Goal: Ask a question: Seek information or help from site administrators or community

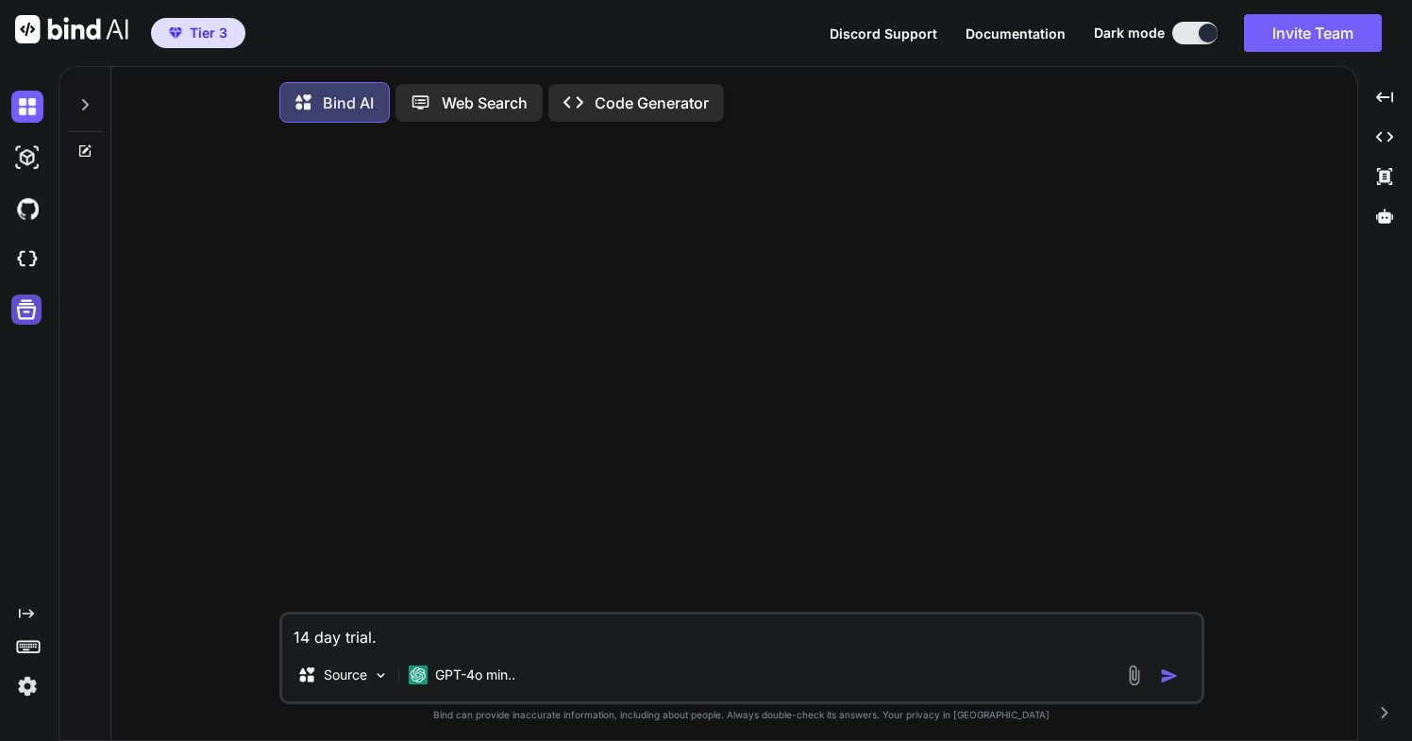
click at [26, 300] on icon at bounding box center [27, 310] width 20 height 20
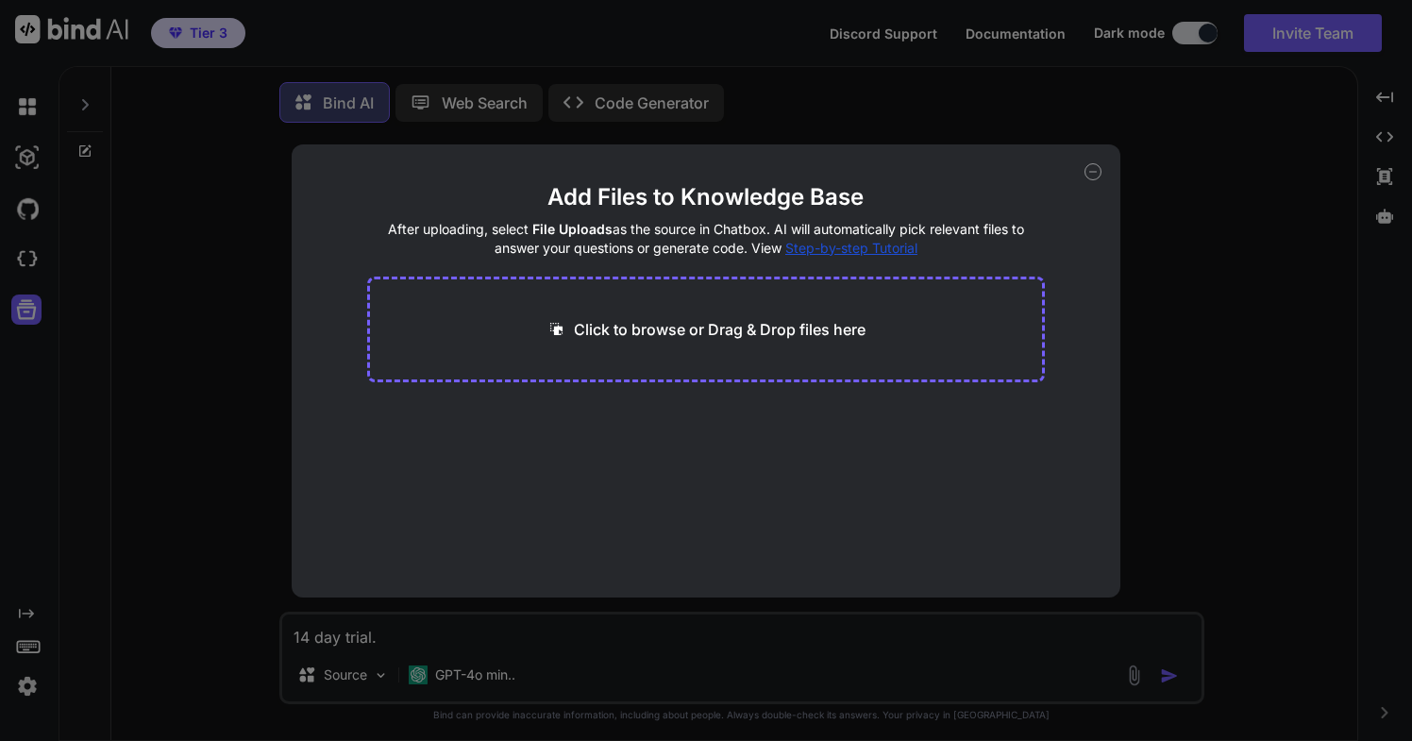
click at [1092, 172] on icon at bounding box center [1092, 171] width 17 height 17
type textarea "x"
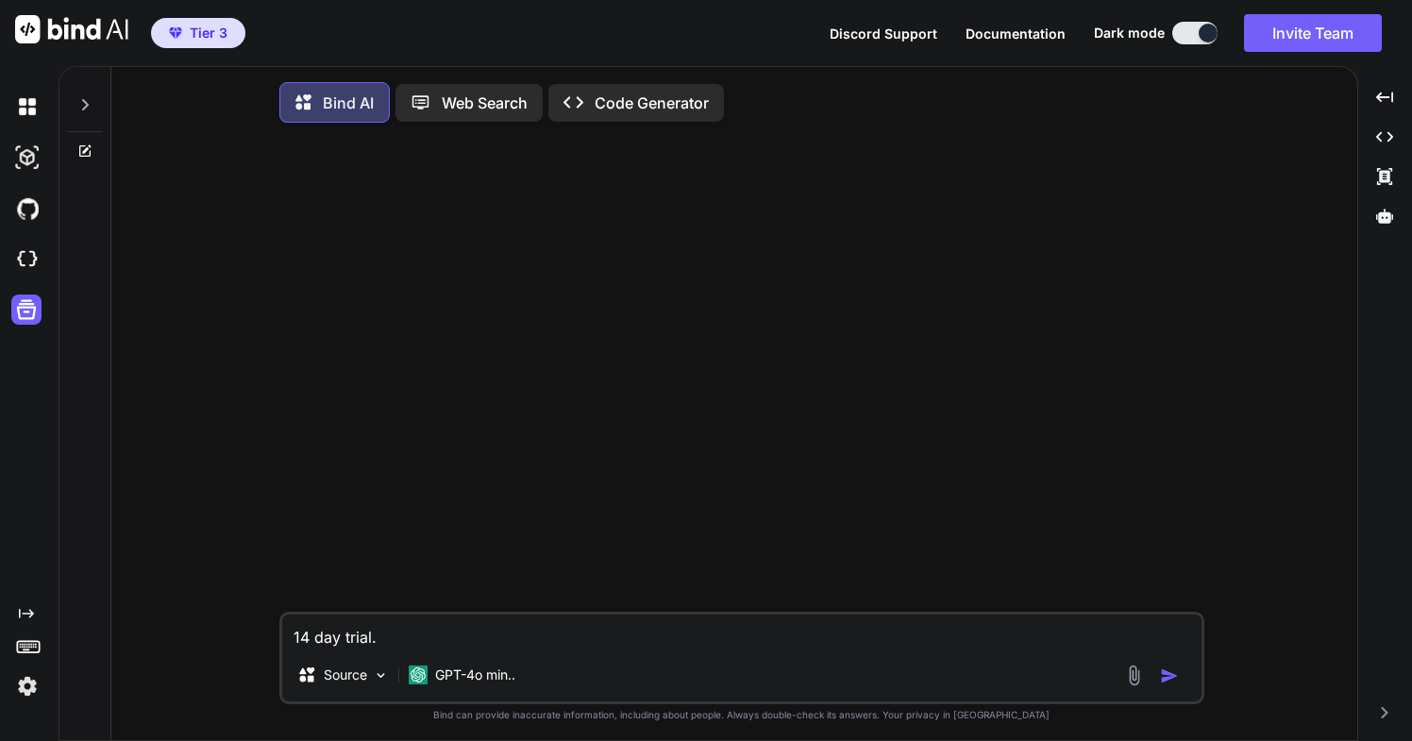
click at [1183, 32] on button at bounding box center [1194, 33] width 45 height 23
drag, startPoint x: 1202, startPoint y: 32, endPoint x: 1164, endPoint y: 32, distance: 38.7
click at [1164, 32] on div "Dark mode" at bounding box center [1161, 33] width 135 height 23
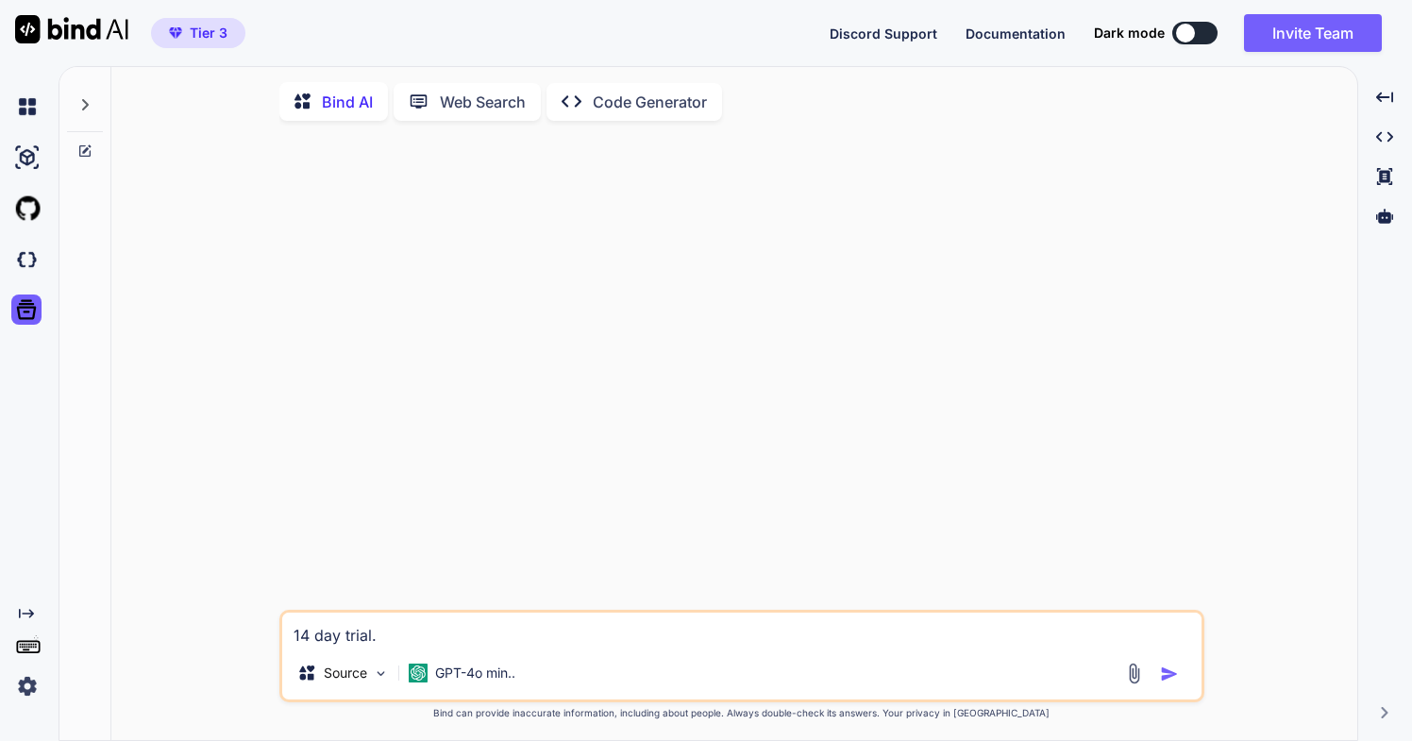
click at [1202, 27] on button at bounding box center [1194, 33] width 45 height 23
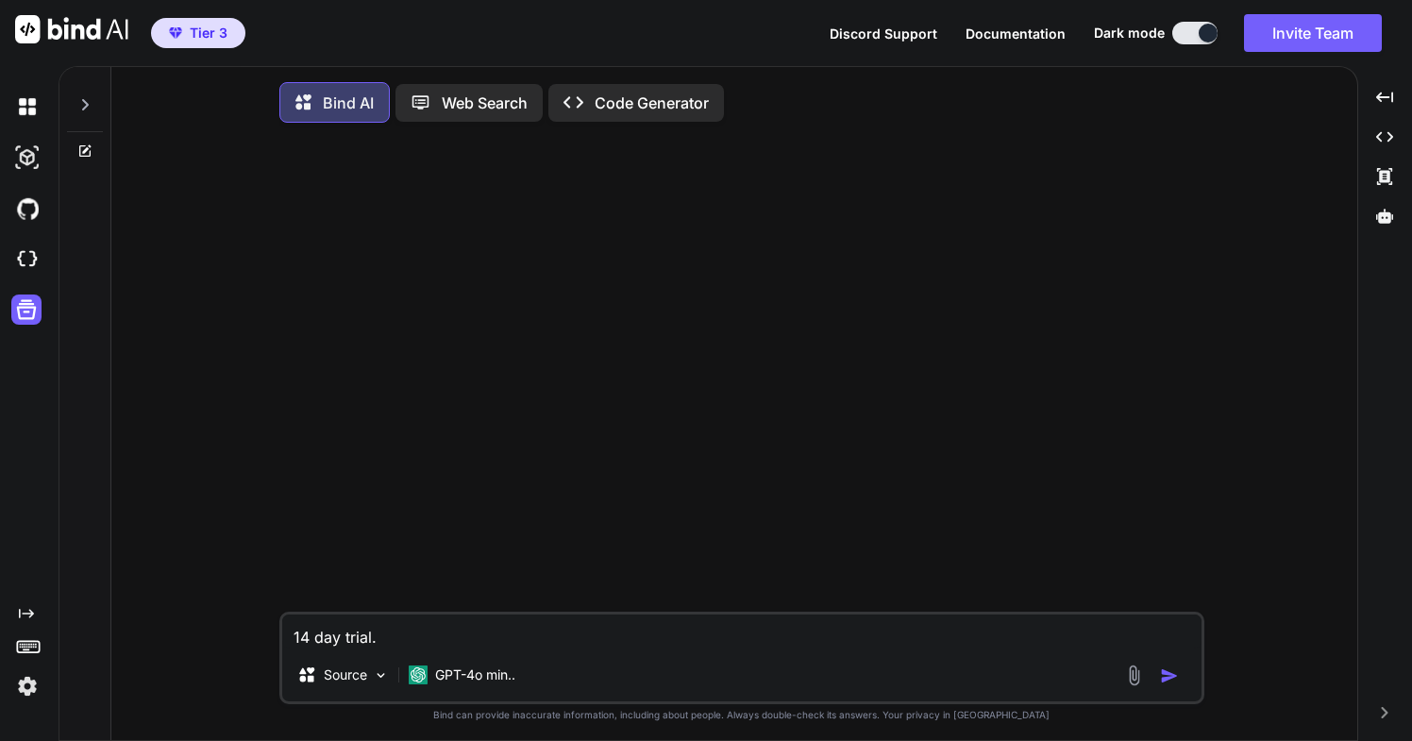
click at [29, 650] on icon at bounding box center [28, 645] width 26 height 26
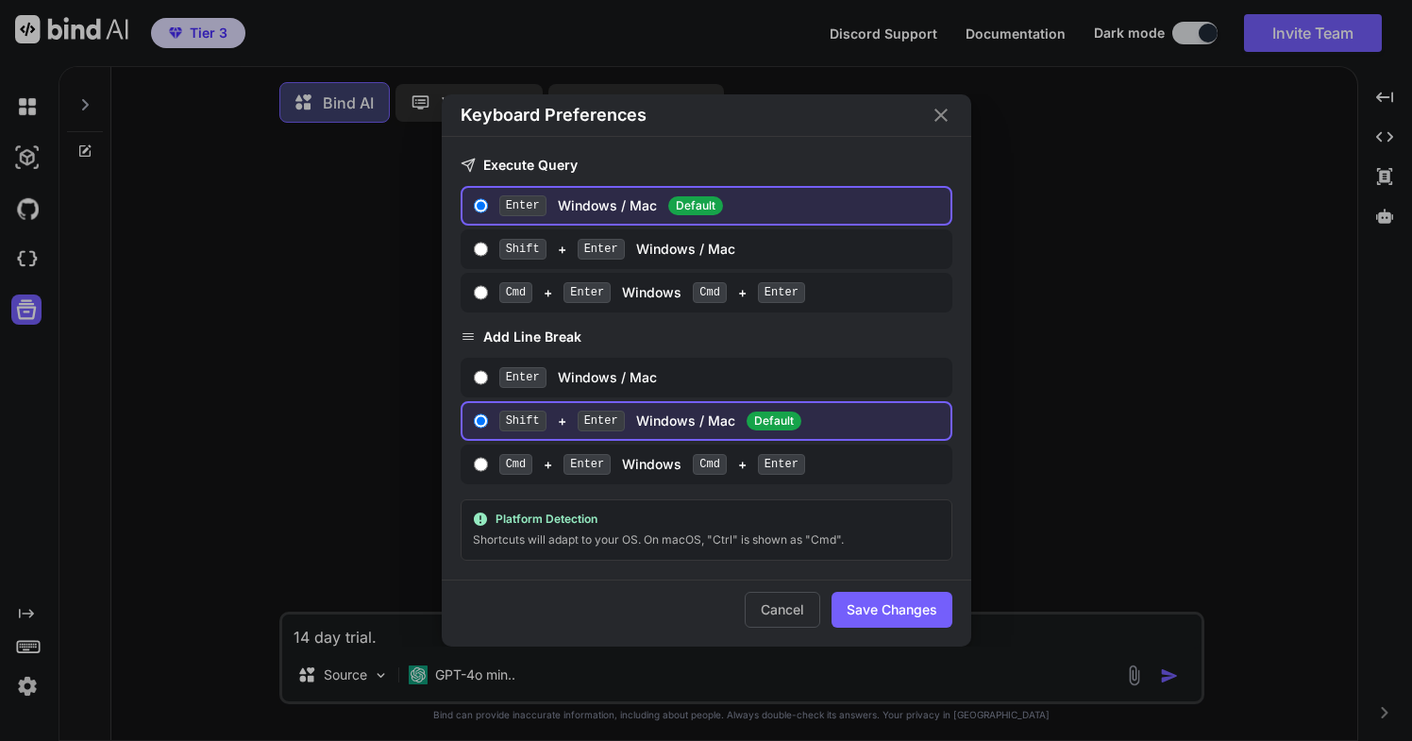
click at [941, 115] on icon "Close" at bounding box center [940, 115] width 13 height 13
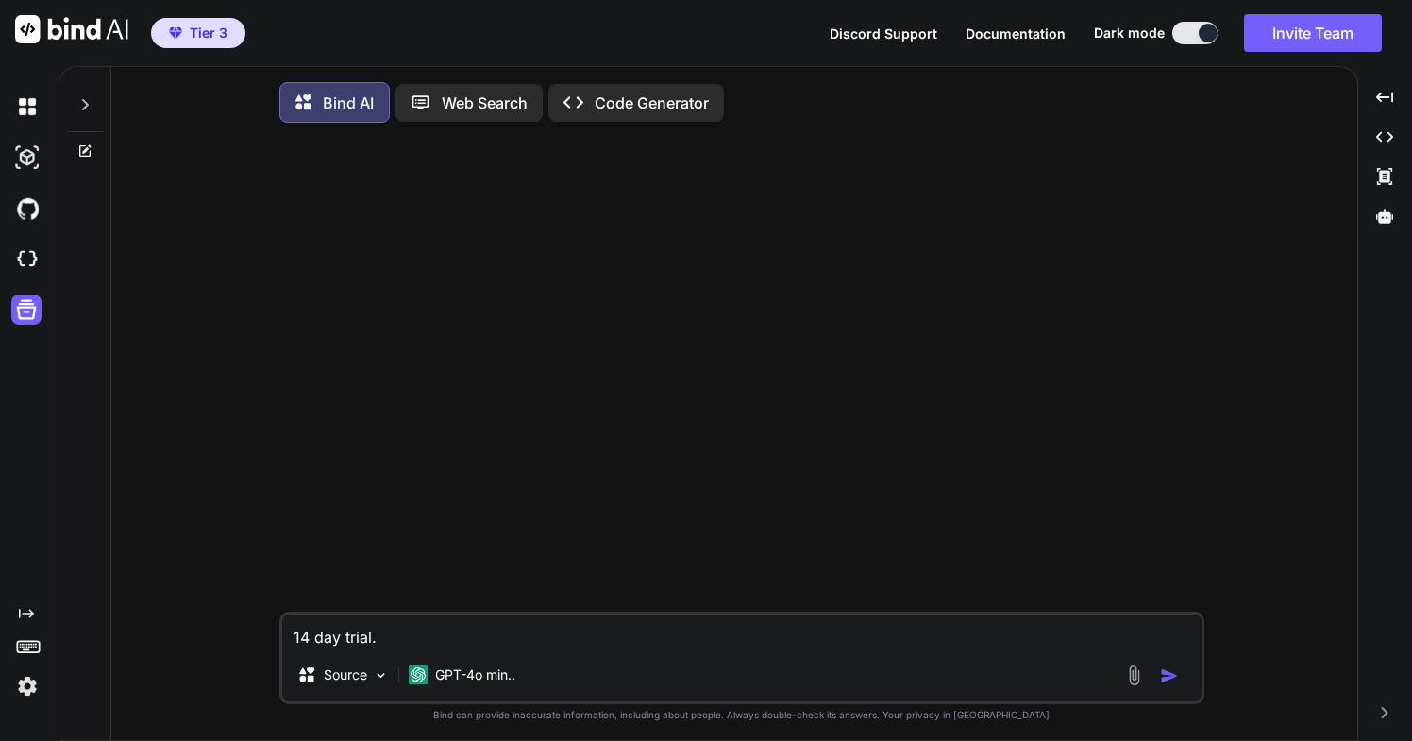
click at [25, 613] on icon at bounding box center [26, 613] width 15 height 9
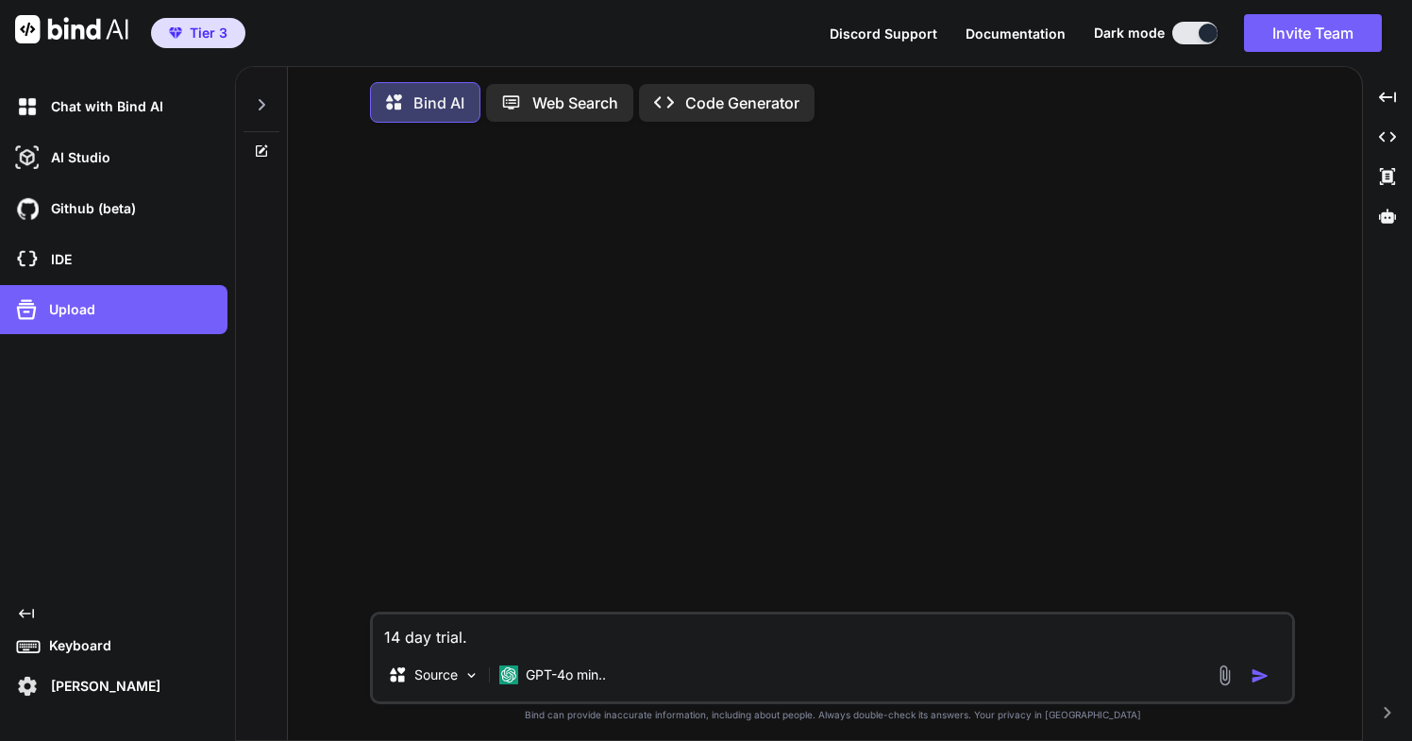
click at [25, 613] on icon at bounding box center [26, 613] width 15 height 9
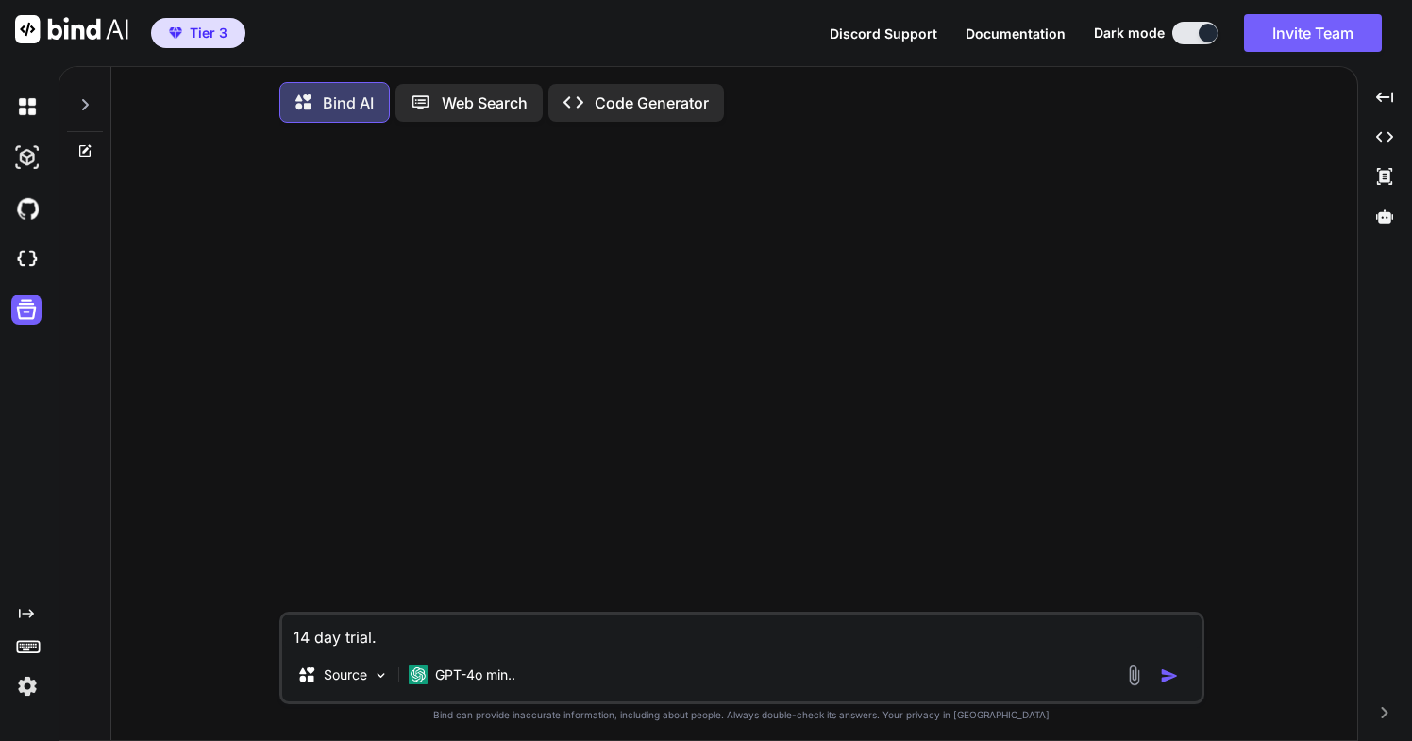
click at [25, 613] on icon at bounding box center [26, 613] width 15 height 9
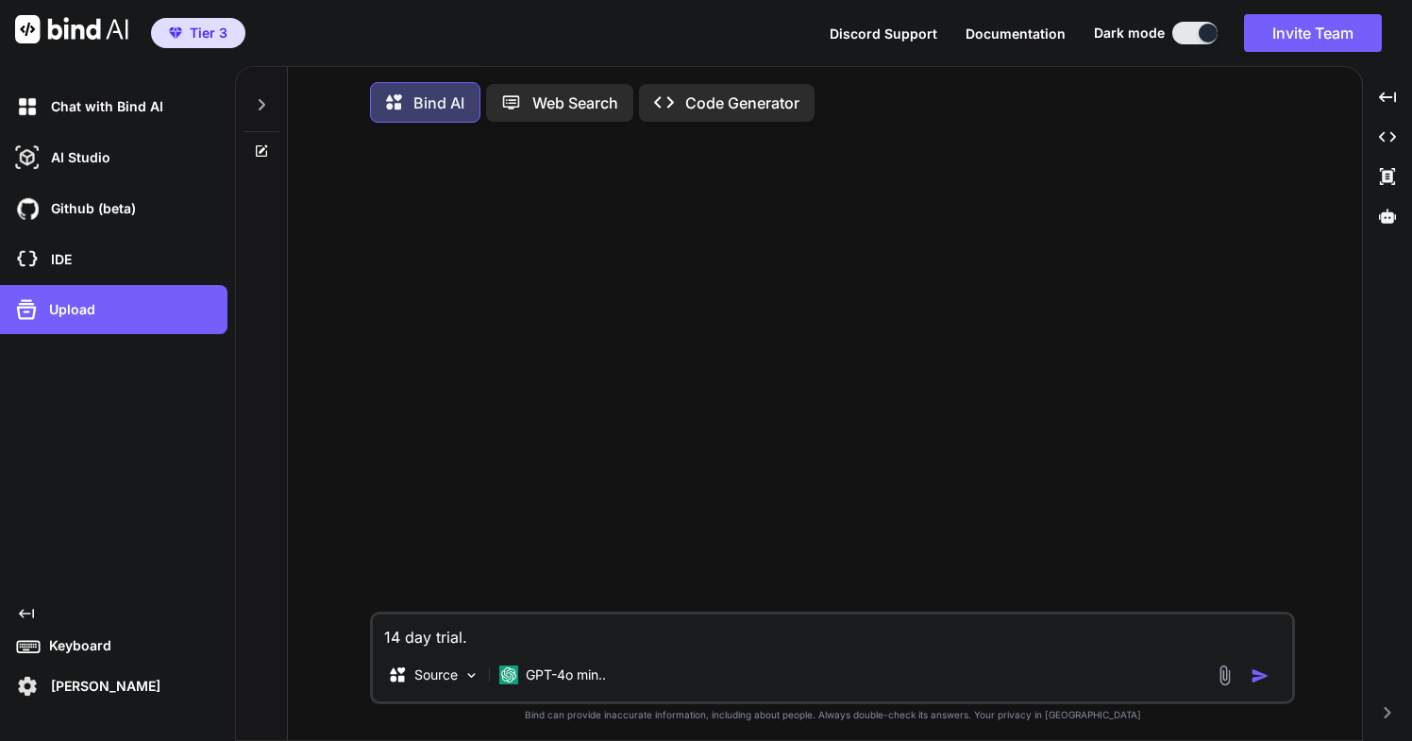
click at [25, 613] on icon at bounding box center [26, 613] width 15 height 9
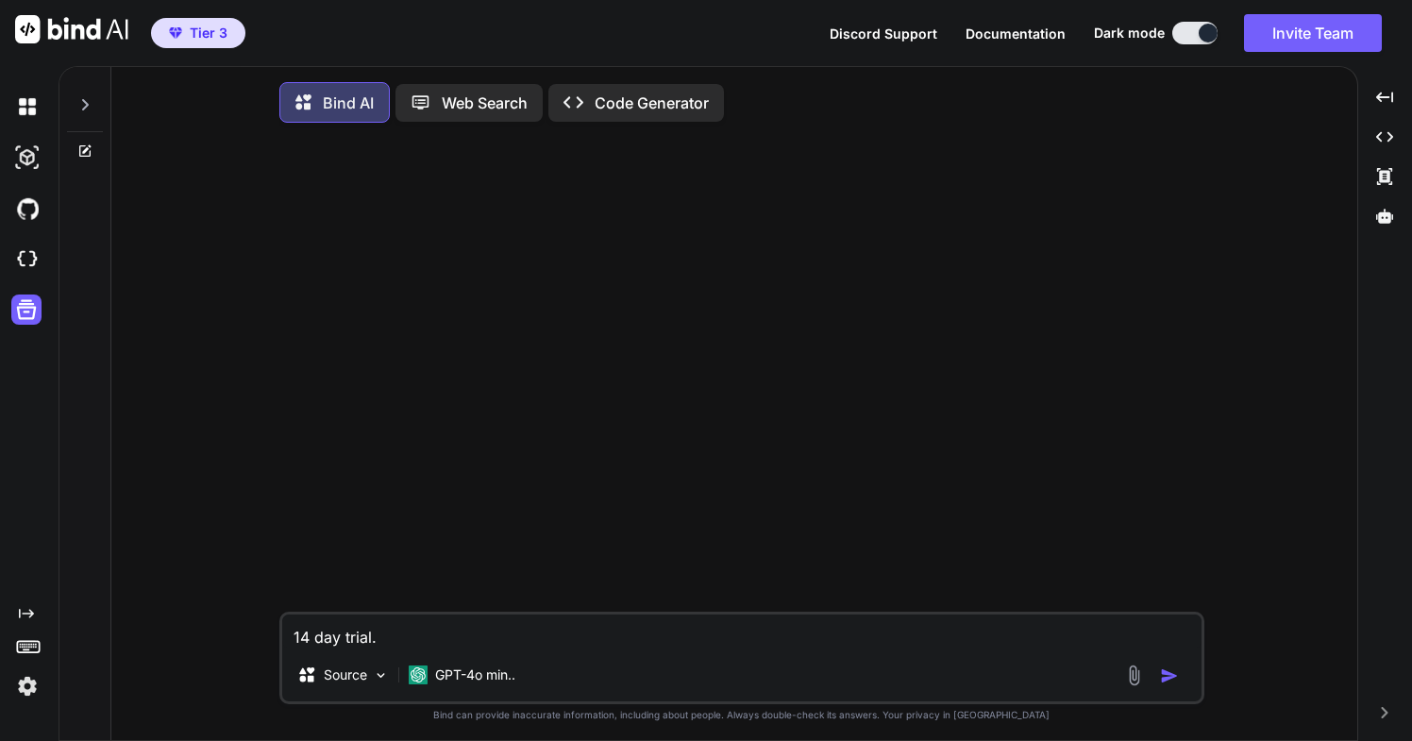
click at [507, 98] on p "Web Search" at bounding box center [485, 103] width 86 height 23
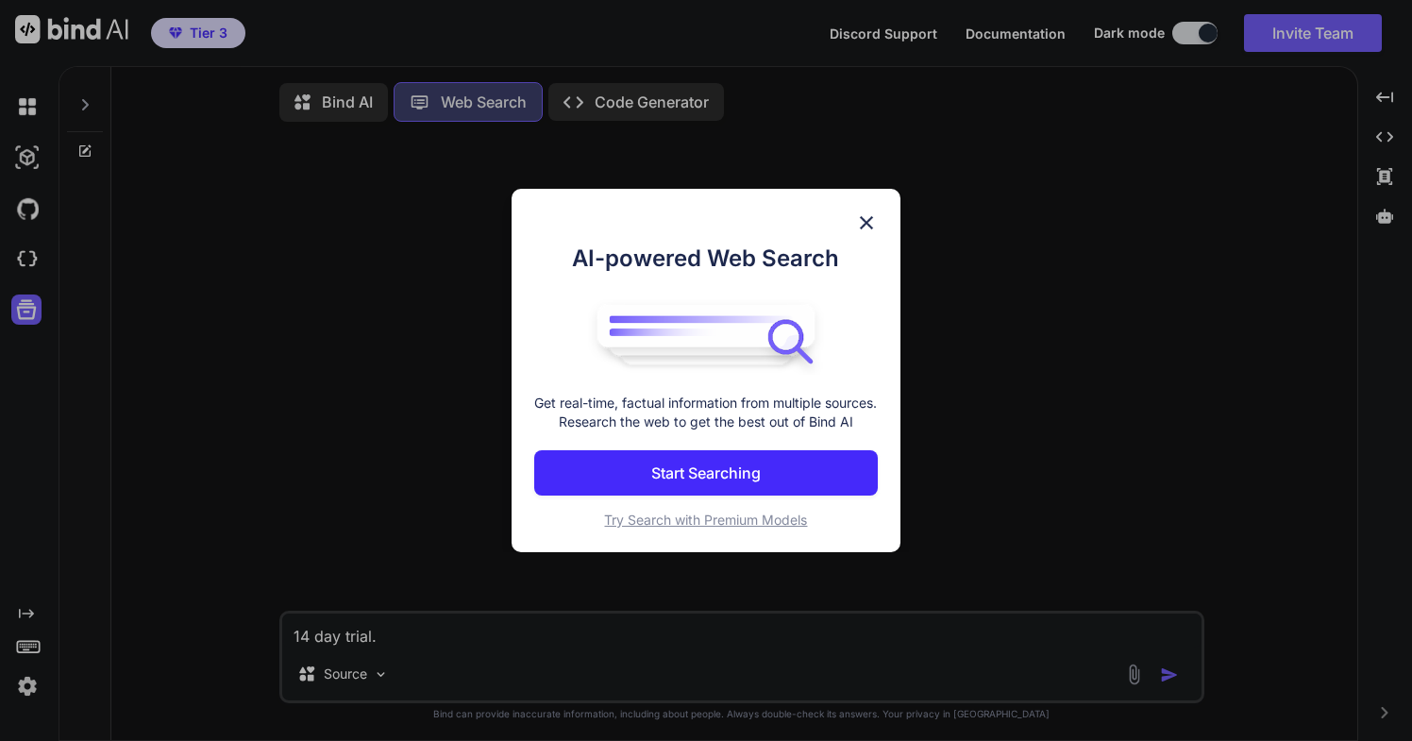
scroll to position [8, 0]
click at [695, 478] on p "Start Searching" at bounding box center [705, 472] width 109 height 23
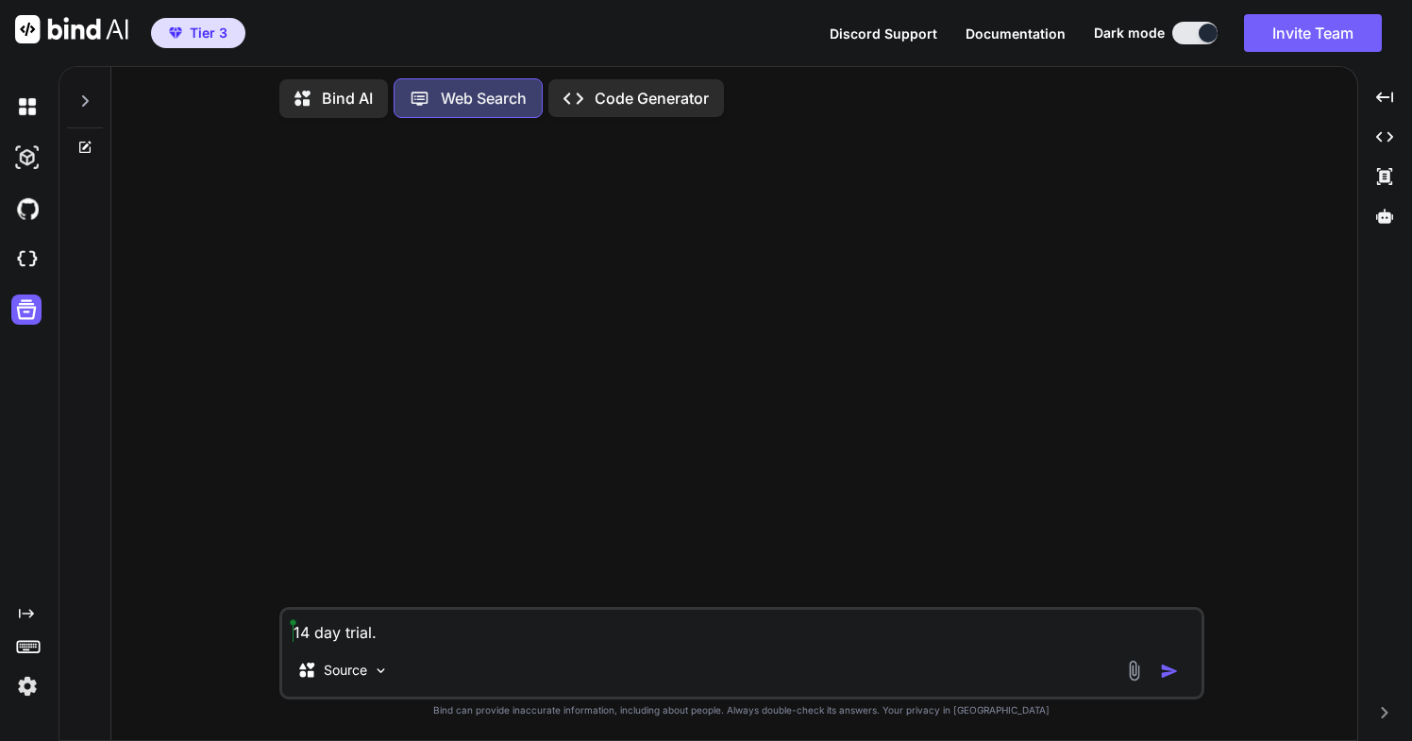
drag, startPoint x: 396, startPoint y: 638, endPoint x: 276, endPoint y: 635, distance: 120.8
click at [275, 634] on div "14 day trial. Source Created with Bind Always check its answers. Privacy in Bin…" at bounding box center [741, 436] width 1231 height 607
click at [343, 95] on p "Bind AI" at bounding box center [347, 98] width 51 height 23
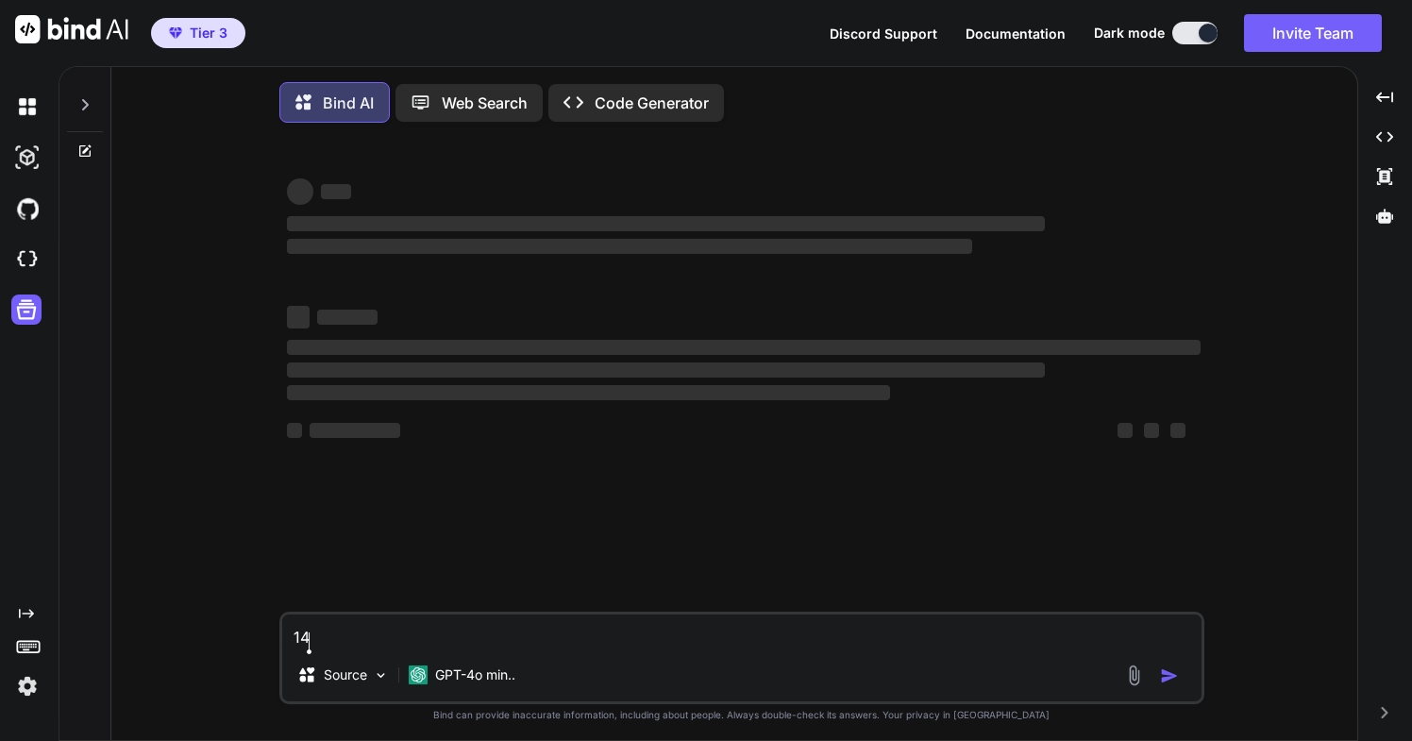
type textarea "1"
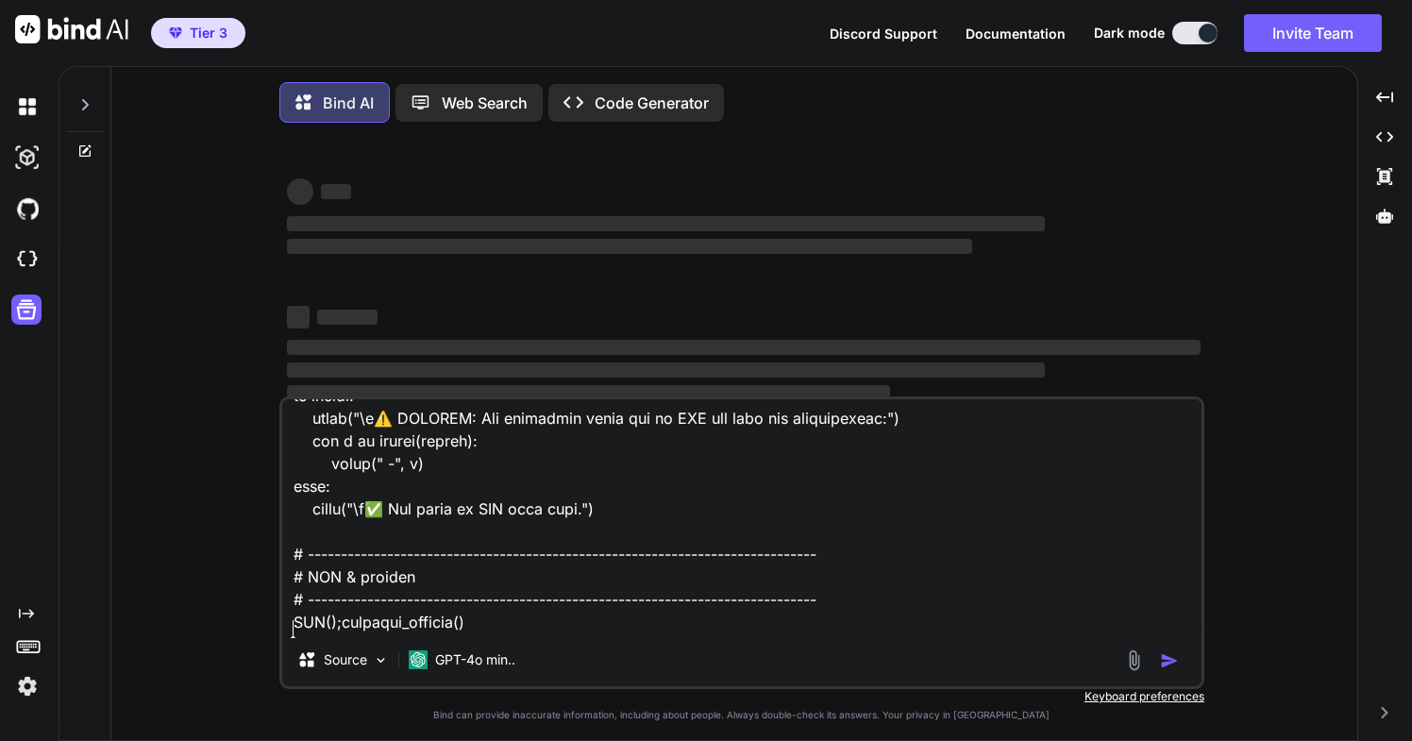
scroll to position [2606, 0]
click at [431, 631] on textarea at bounding box center [741, 516] width 919 height 234
type textarea "Lor ips dolors ametc adip el seddo -- # =======================================…"
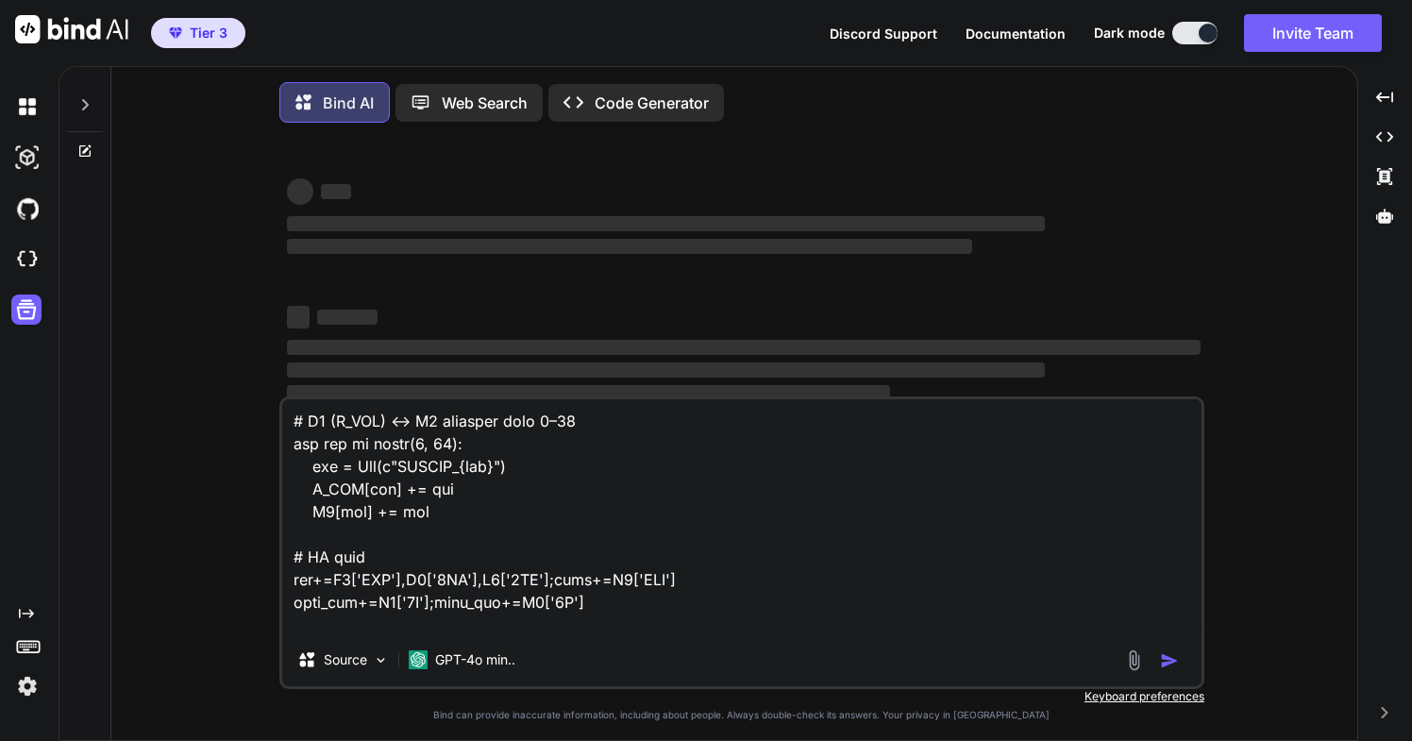
scroll to position [2391, 0]
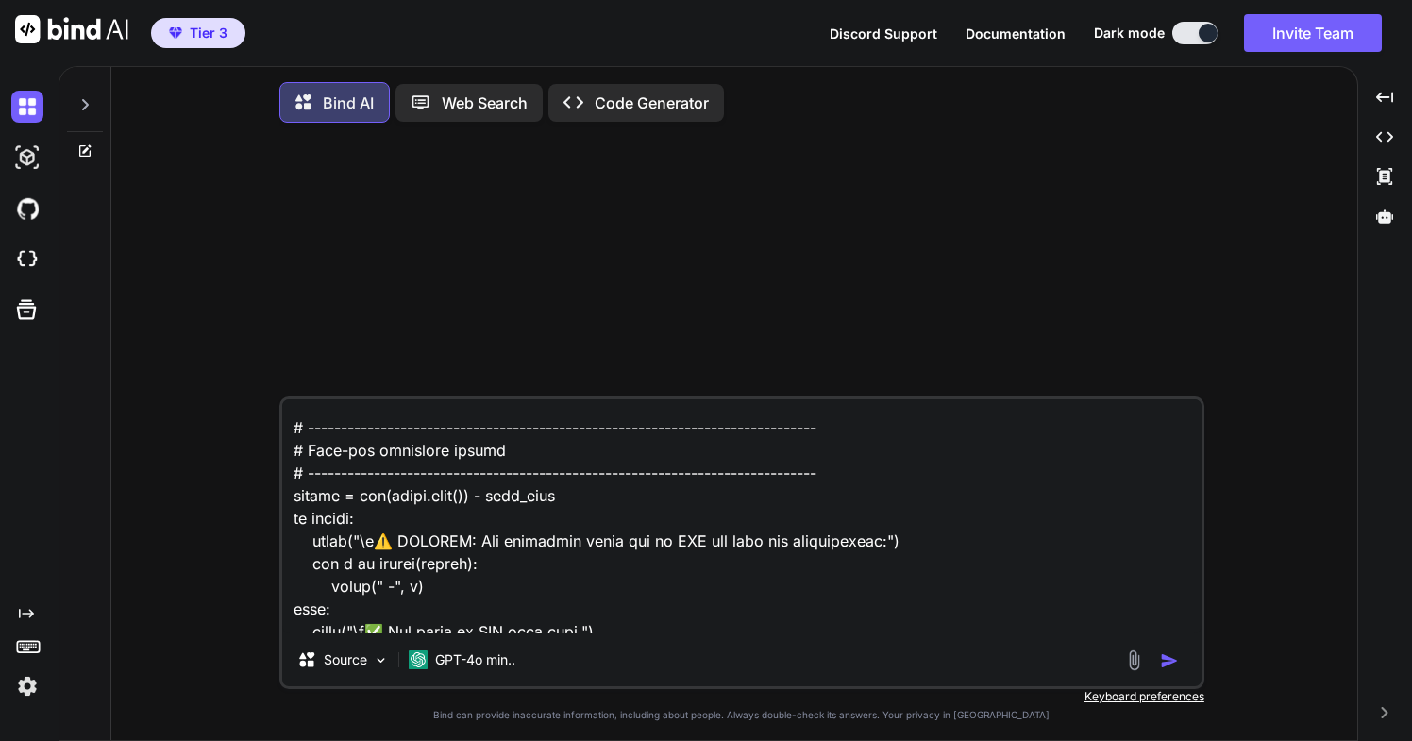
scroll to position [2586, 0]
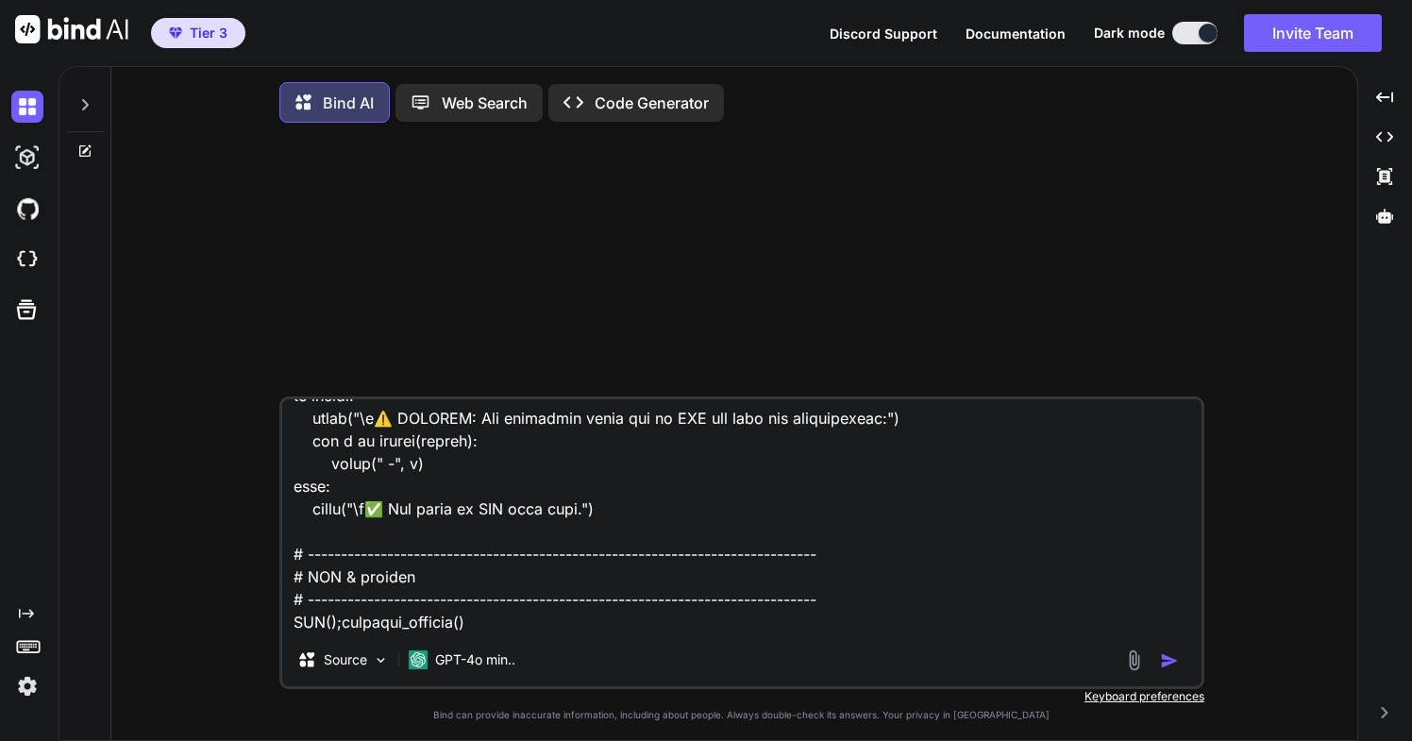
click at [1170, 666] on img "button" at bounding box center [1169, 660] width 19 height 19
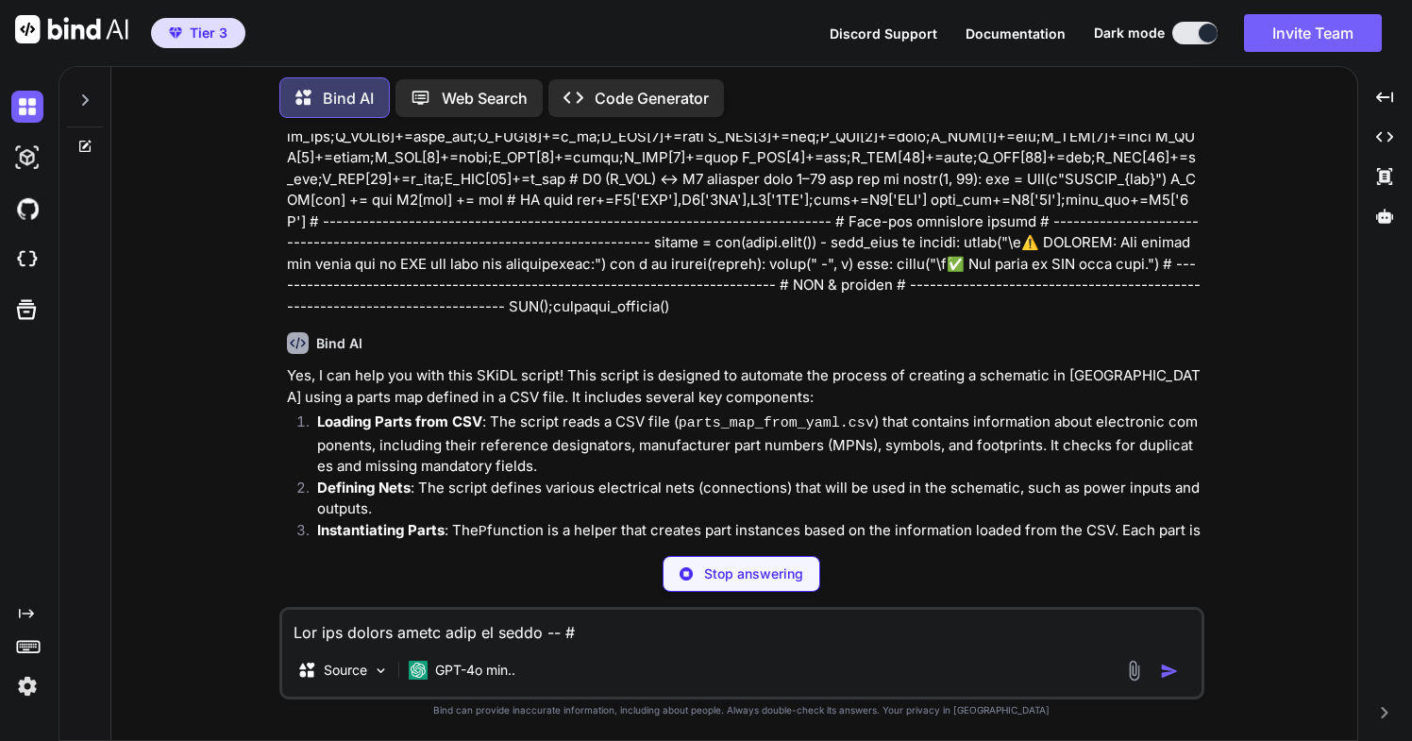
scroll to position [597, 0]
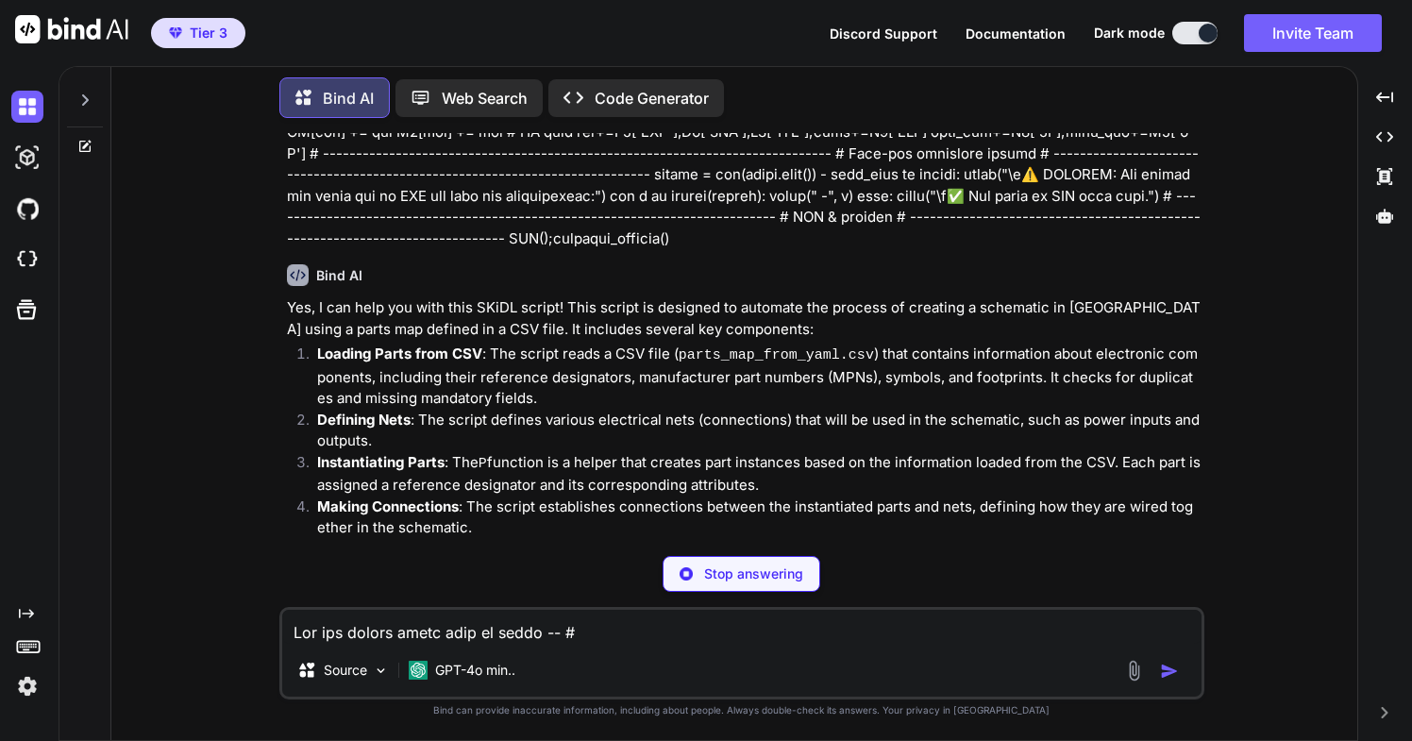
type textarea "x"
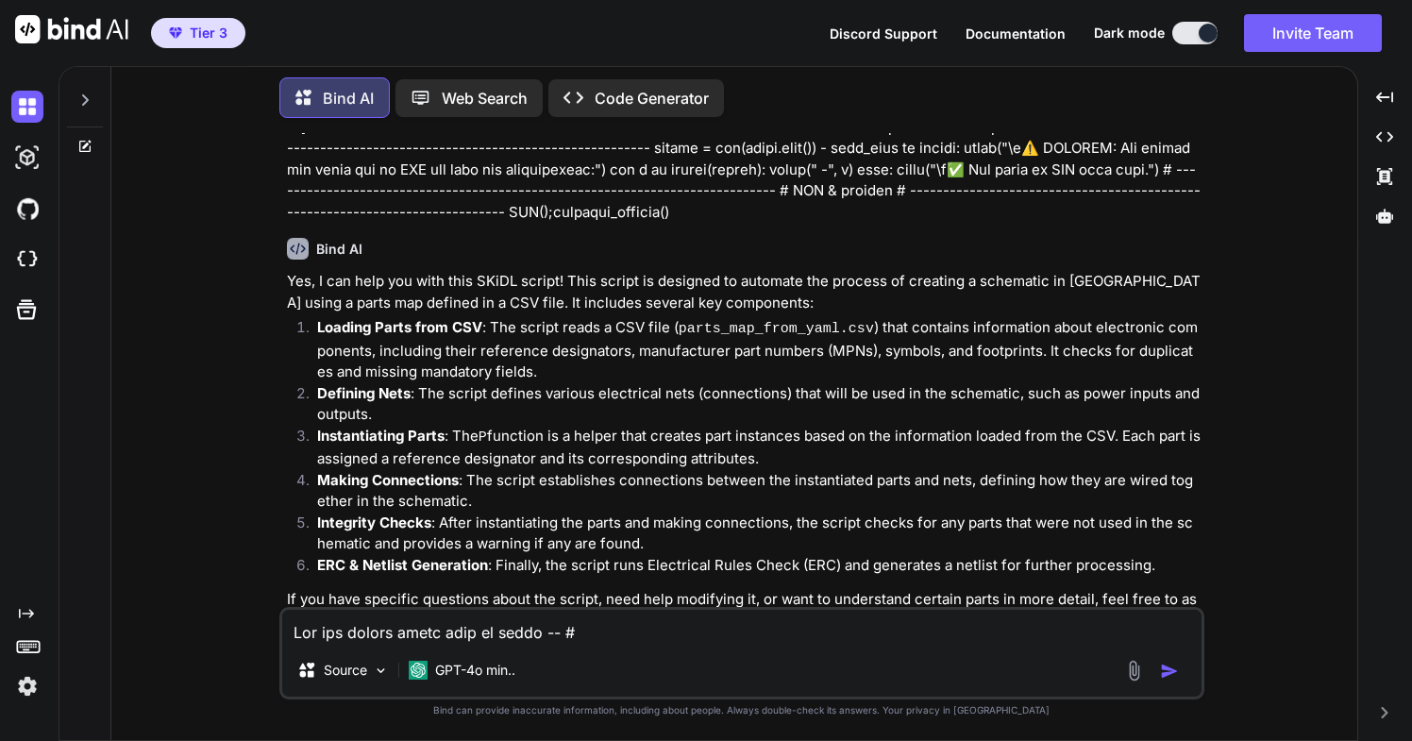
scroll to position [711, 0]
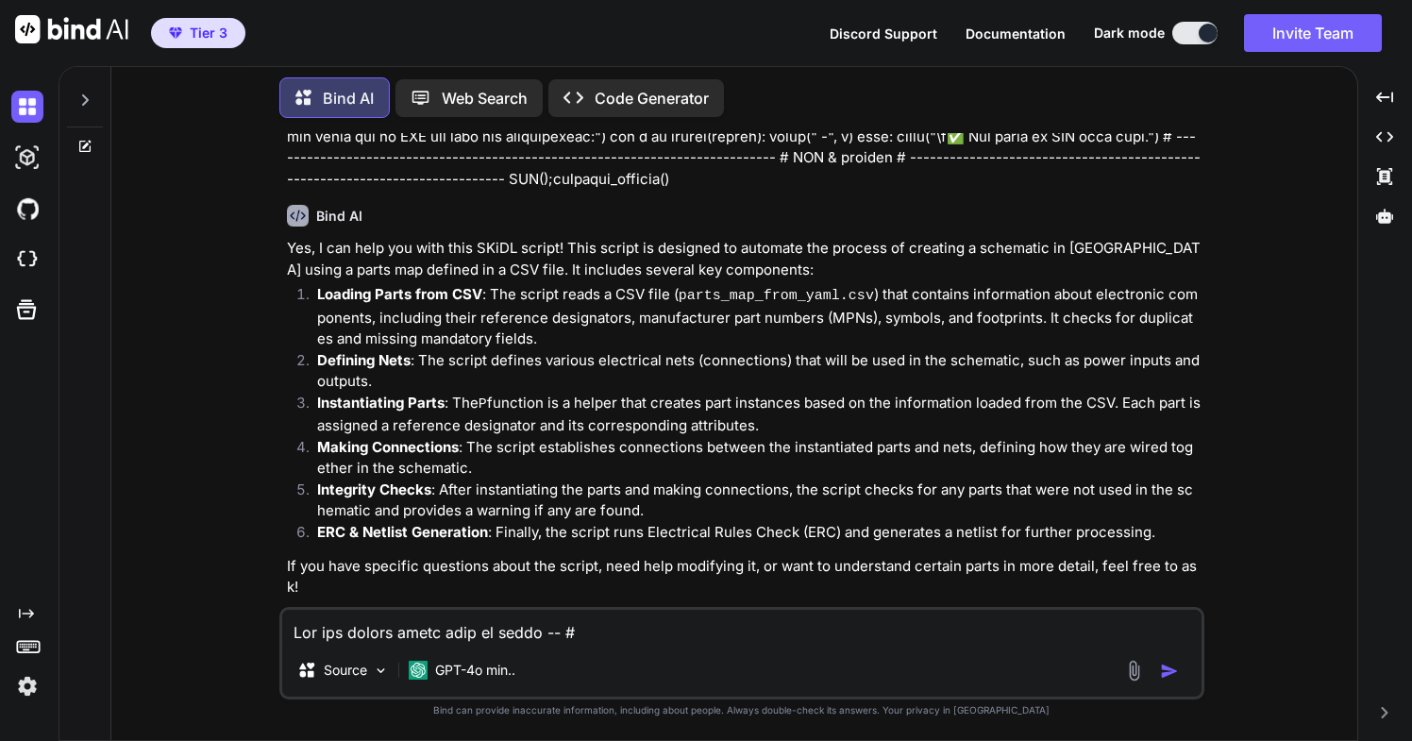
click at [529, 636] on textarea at bounding box center [741, 627] width 919 height 34
type textarea "w"
type textarea "x"
type textarea "wh"
type textarea "x"
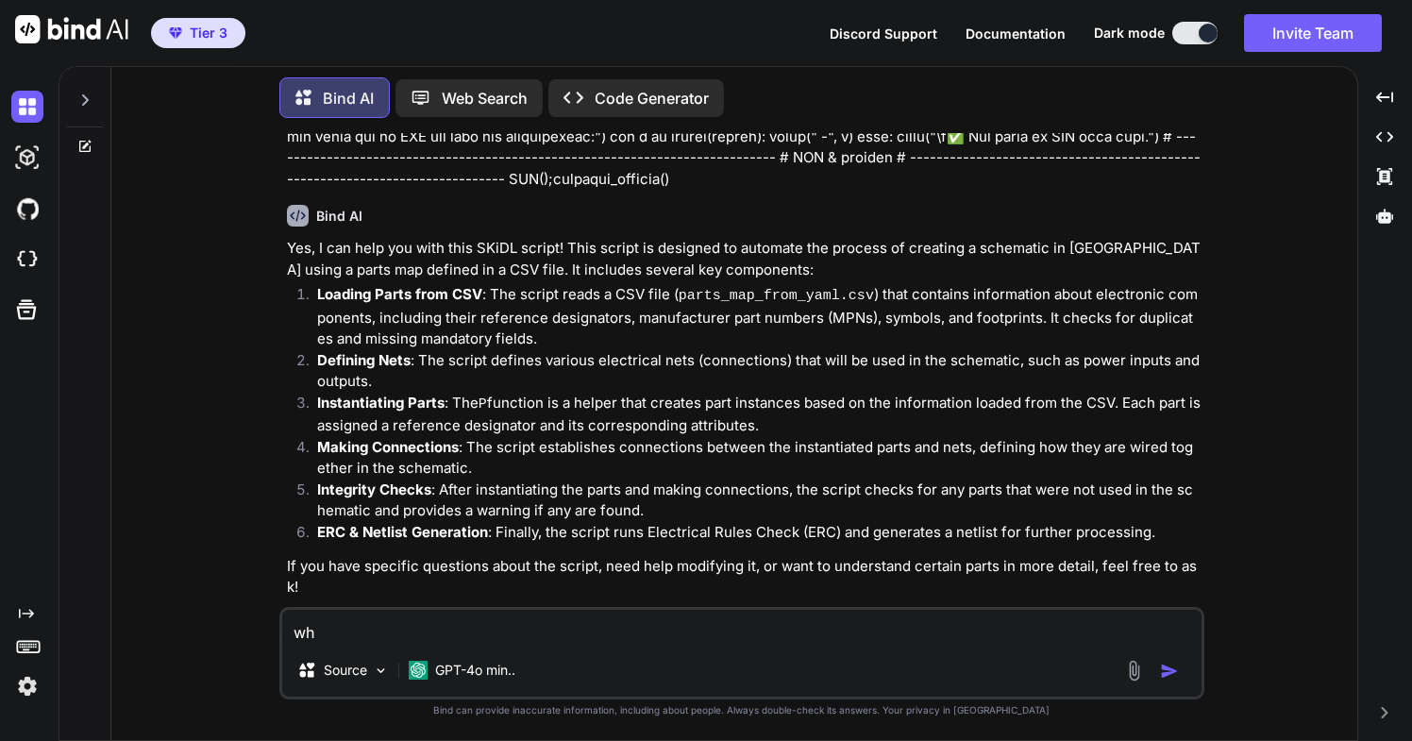
type textarea "wha"
type textarea "x"
type textarea "what"
type textarea "x"
type textarea "what"
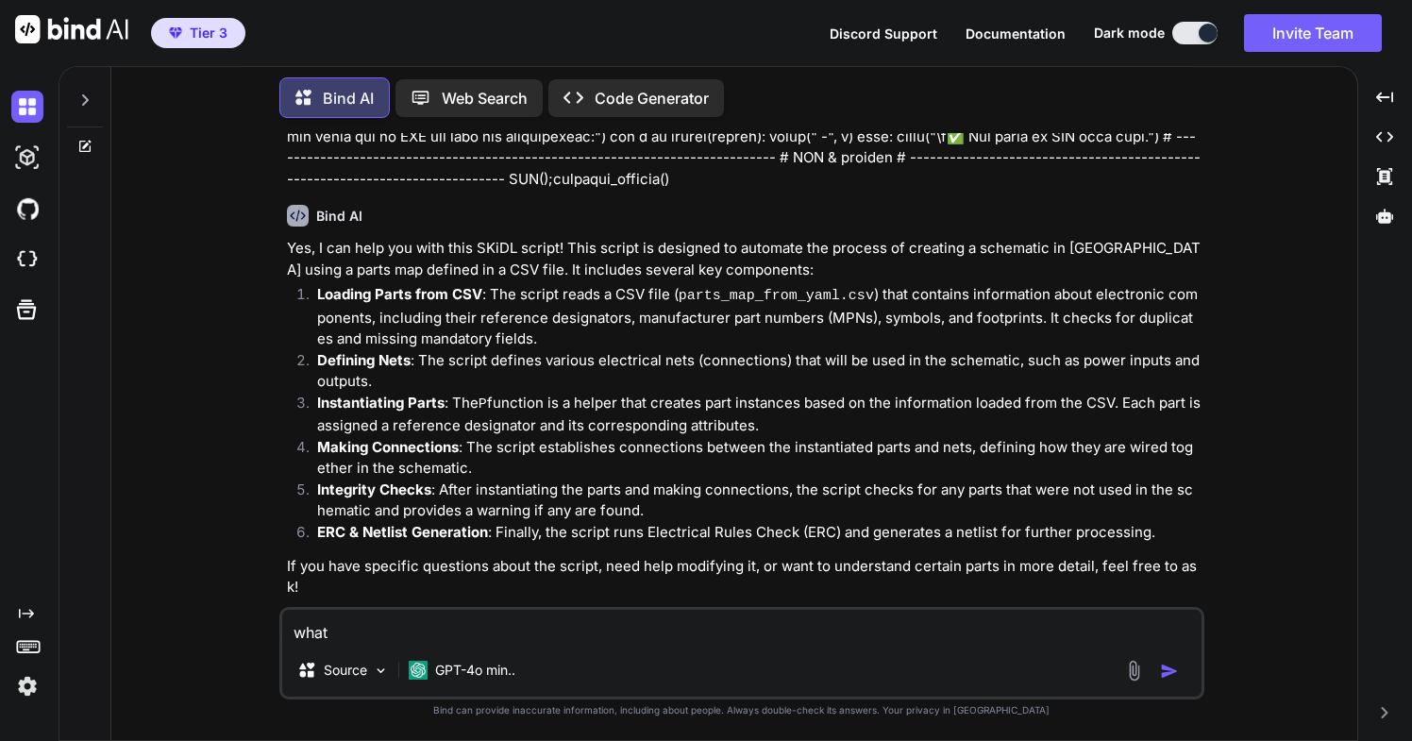
type textarea "x"
type textarea "what m"
type textarea "x"
type textarea "what mo"
type textarea "x"
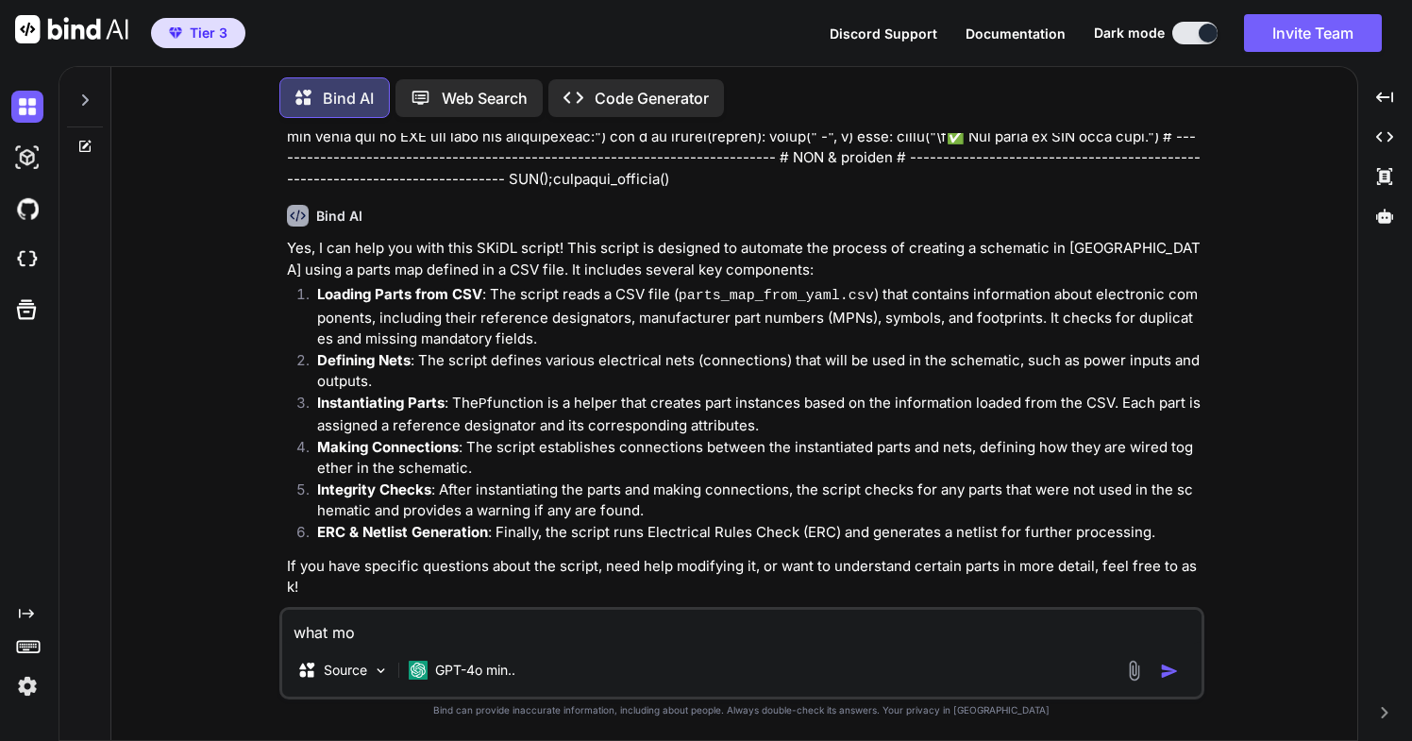
type textarea "what mor"
type textarea "x"
type textarea "what more"
type textarea "x"
type textarea "what more"
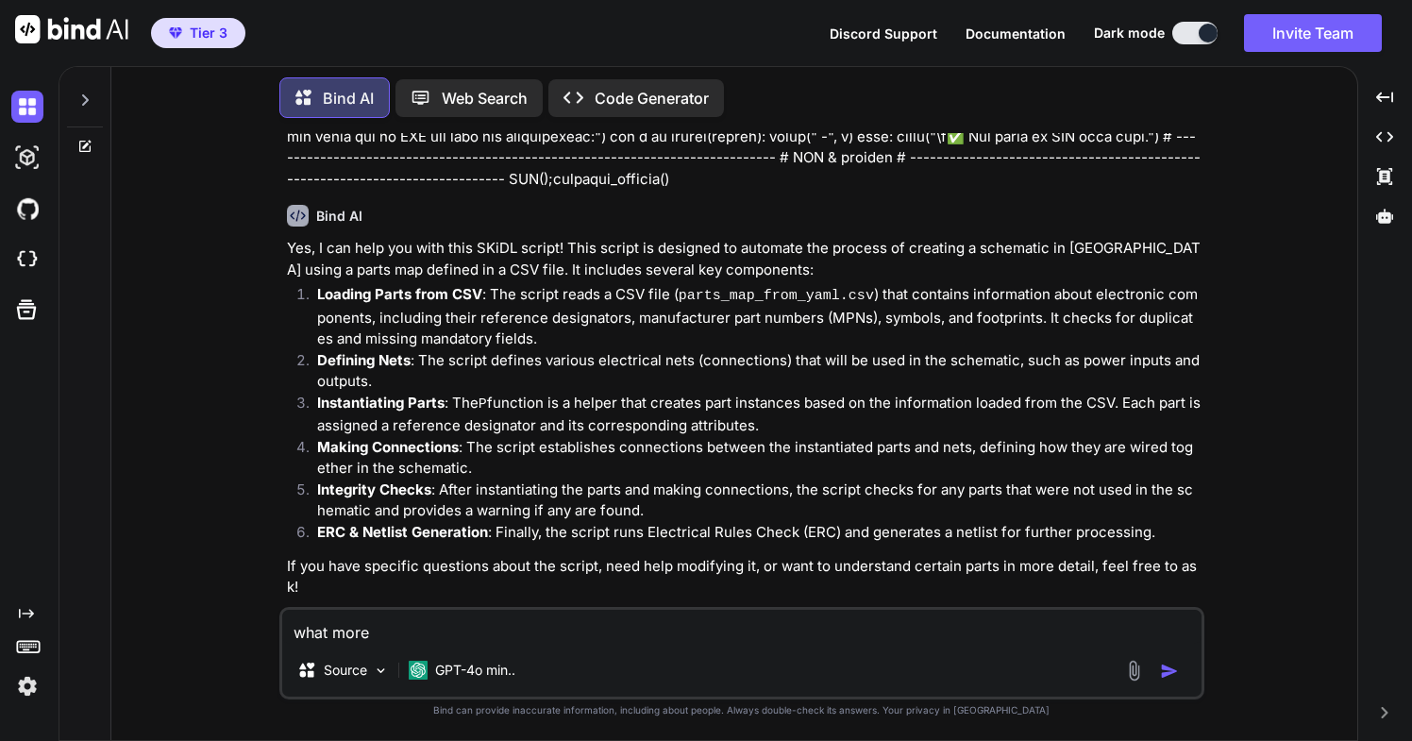
type textarea "x"
type textarea "what more c"
type textarea "x"
type textarea "what more ca"
type textarea "x"
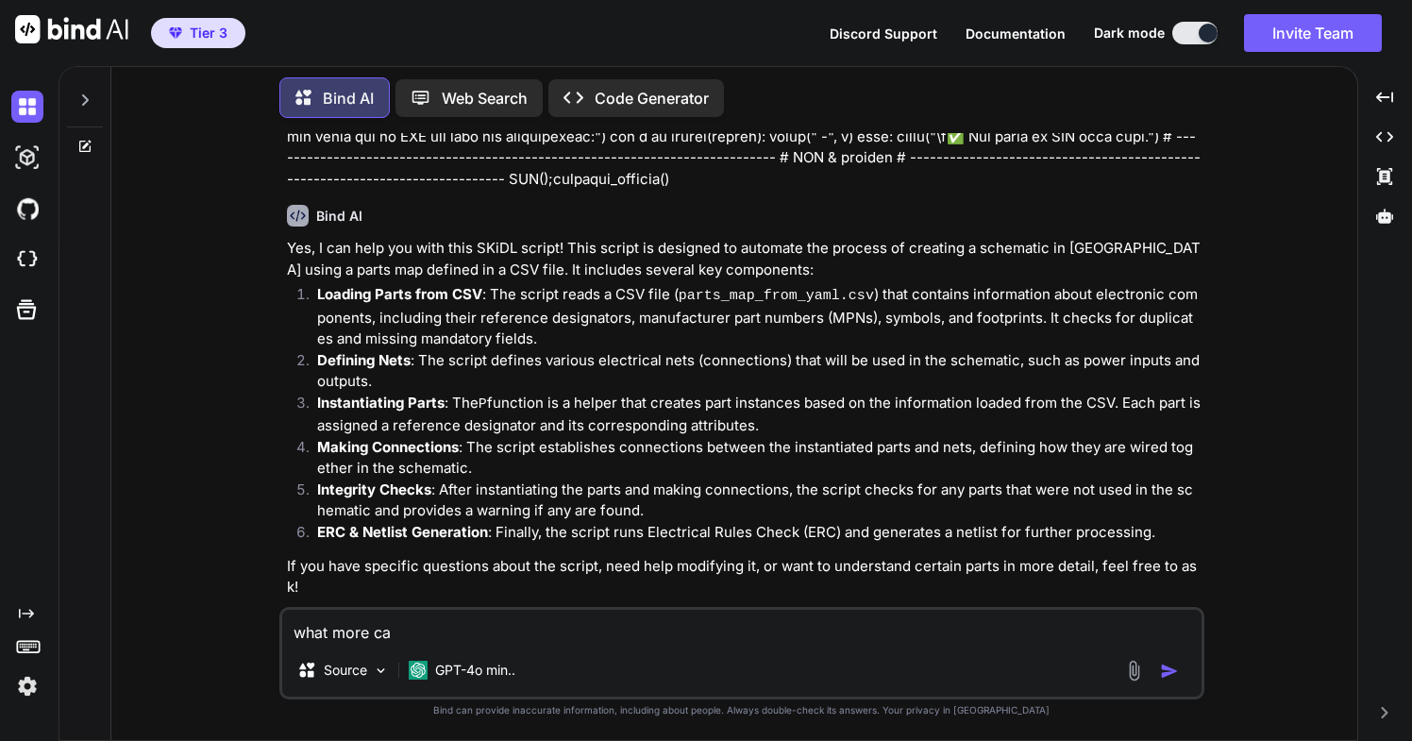
type textarea "what more can"
type textarea "x"
type textarea "what more can"
type textarea "x"
type textarea "what more can y"
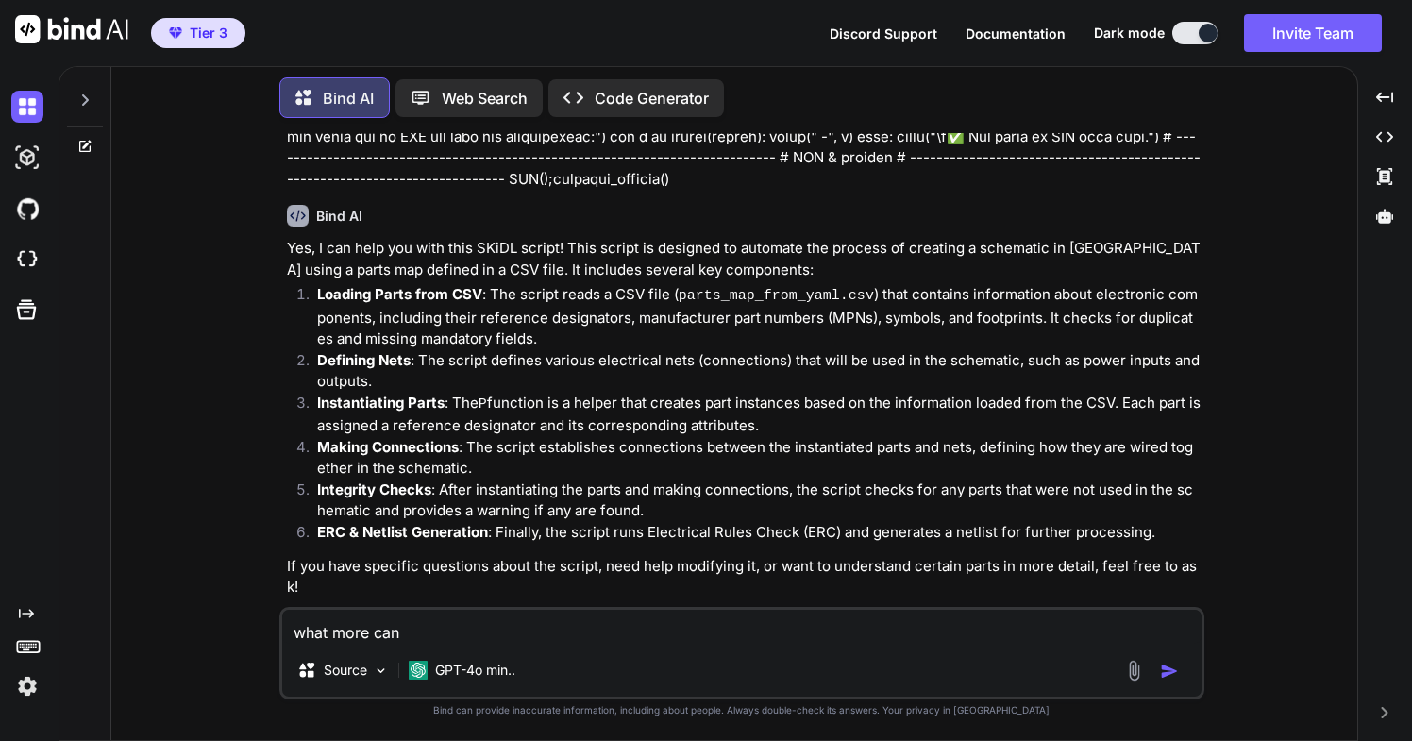
type textarea "x"
type textarea "what more can yo"
type textarea "x"
type textarea "what more can you"
type textarea "x"
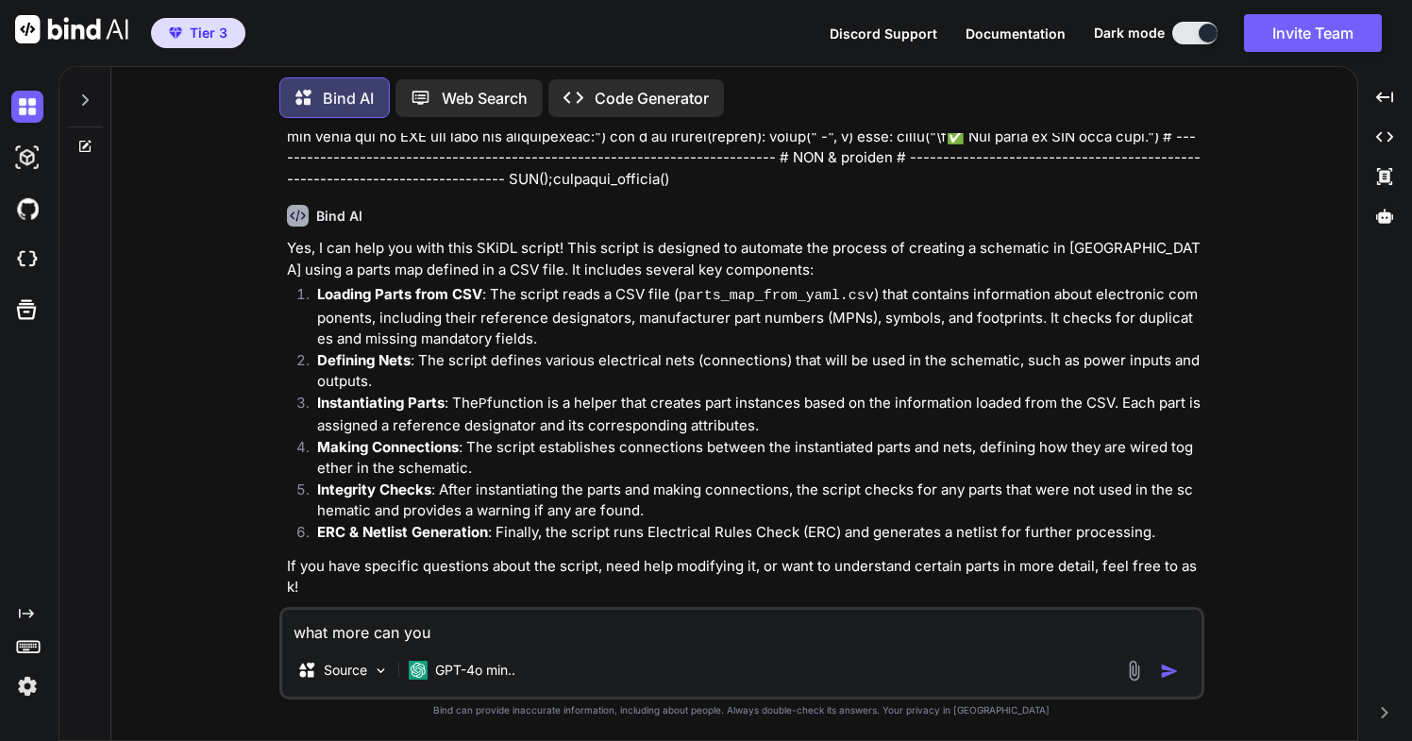
type textarea "what more can yo"
type textarea "x"
type textarea "what more can y"
type textarea "x"
type textarea "what more can"
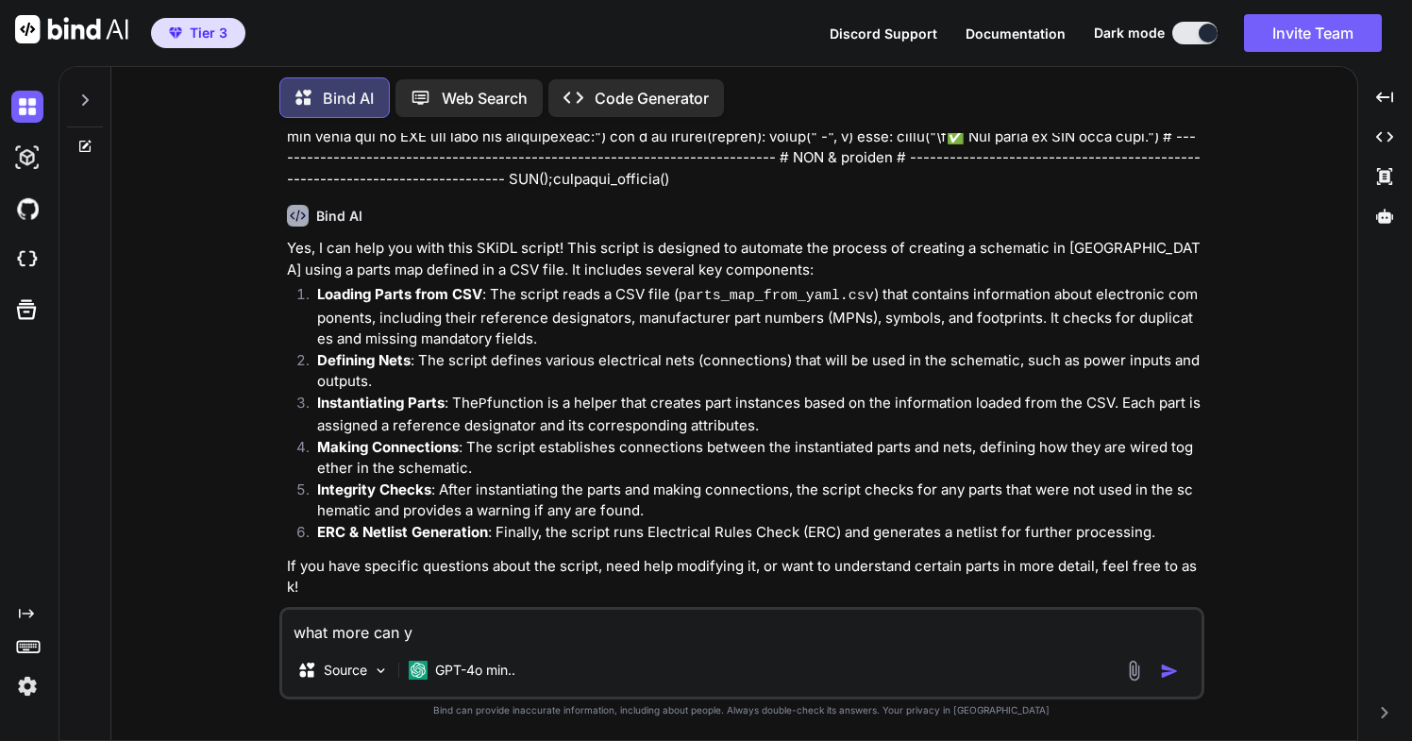
type textarea "x"
type textarea "what more can"
type textarea "x"
type textarea "what more ca"
type textarea "x"
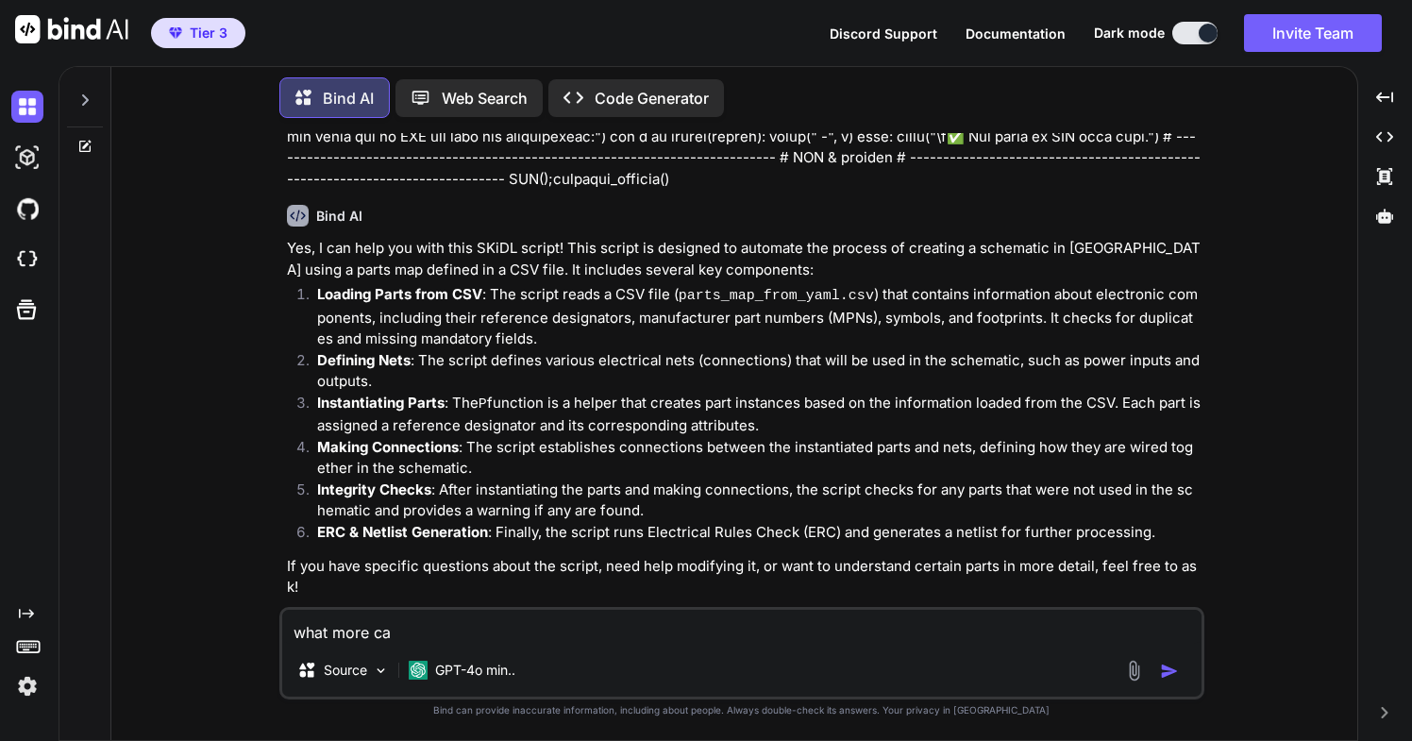
type textarea "what more c"
type textarea "x"
type textarea "what more"
type textarea "x"
type textarea "what more i"
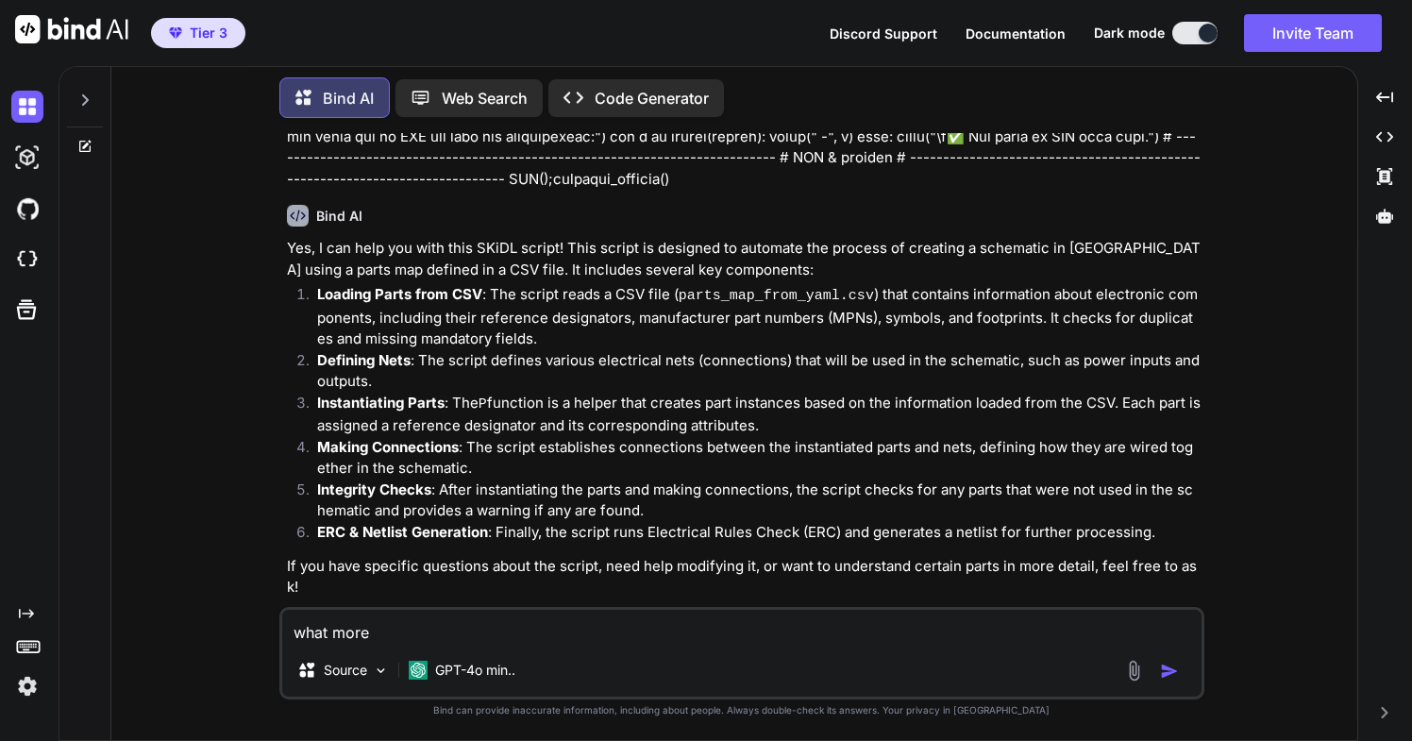
type textarea "x"
type textarea "what more is"
type textarea "x"
type textarea "what more is"
type textarea "x"
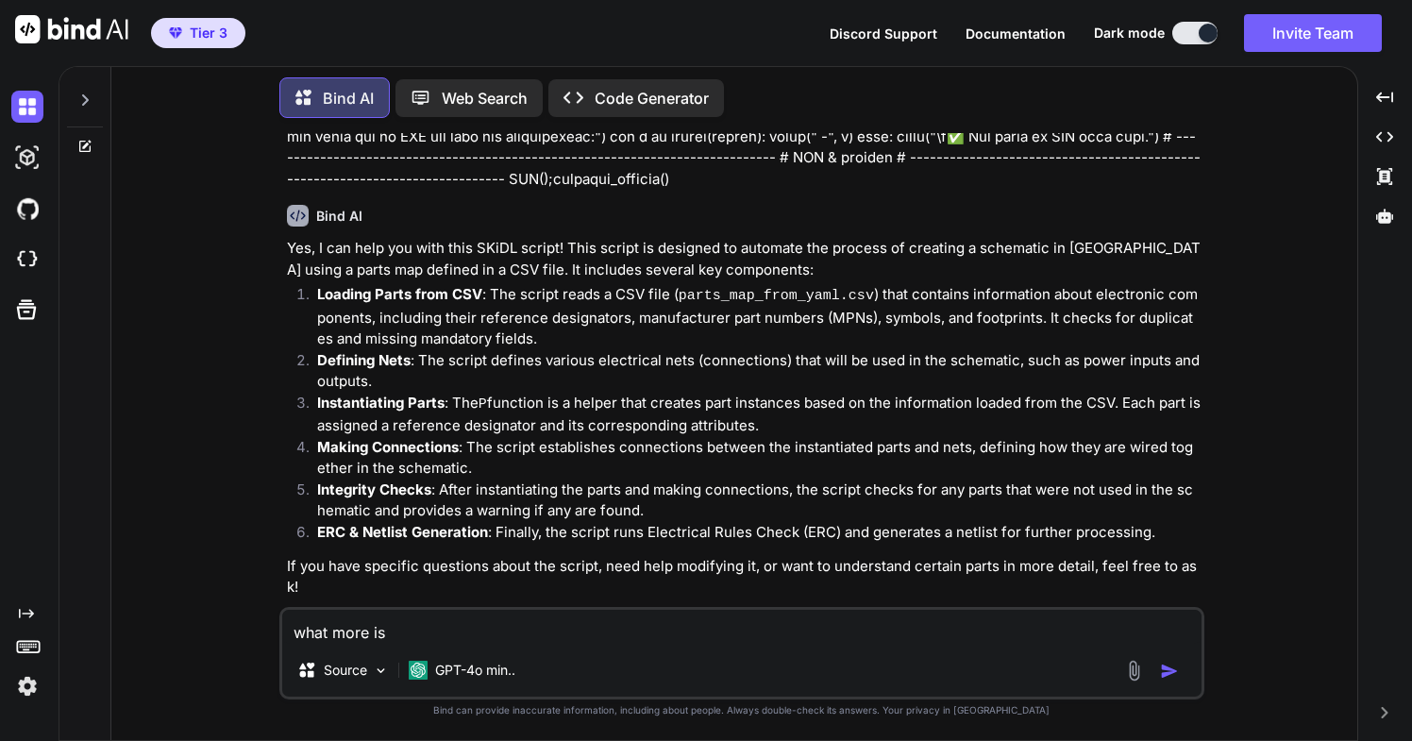
type textarea "what more is p"
type textarea "x"
type textarea "what more is po"
type textarea "x"
type textarea "what more is pos"
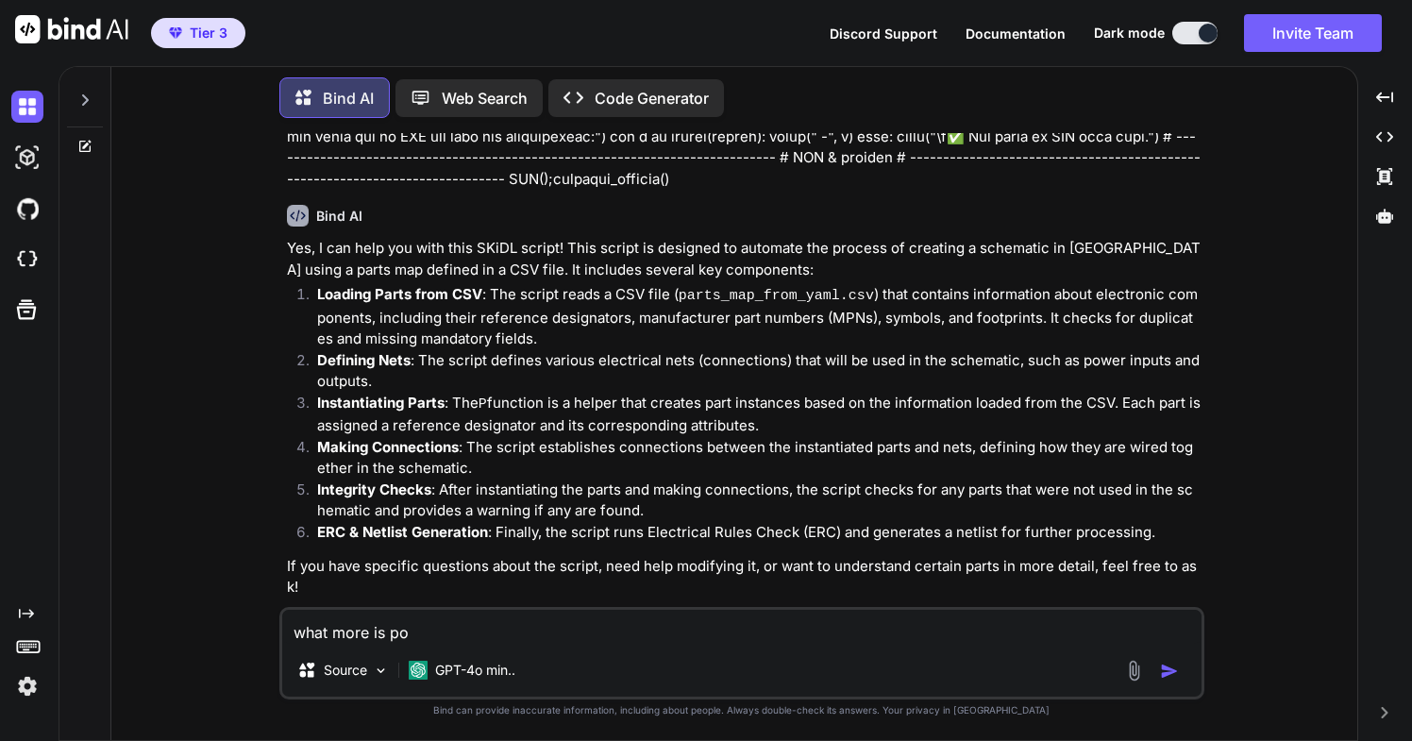
type textarea "x"
type textarea "what more is poss"
type textarea "x"
type textarea "what more is possi"
type textarea "x"
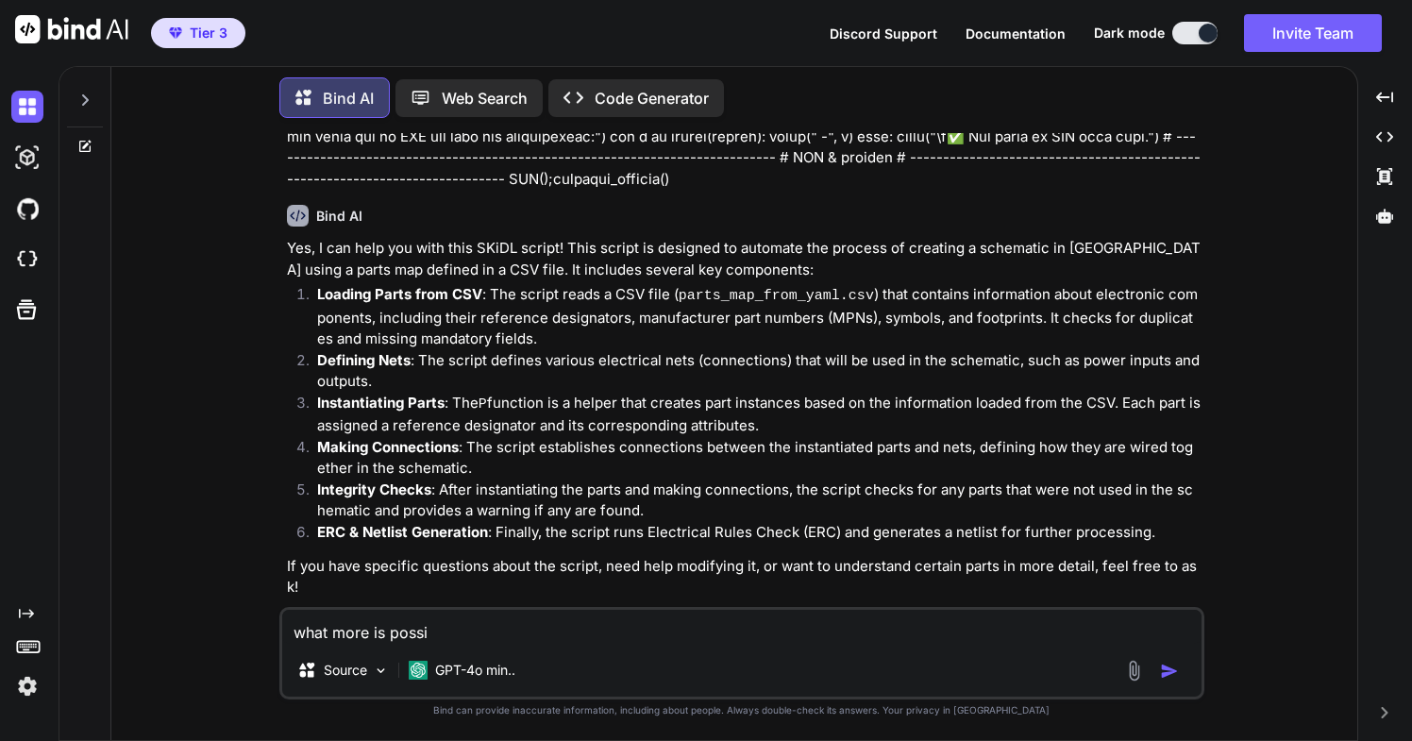
type textarea "what more is possib"
type textarea "x"
type textarea "what more is possibl"
type textarea "x"
type textarea "what more is possible"
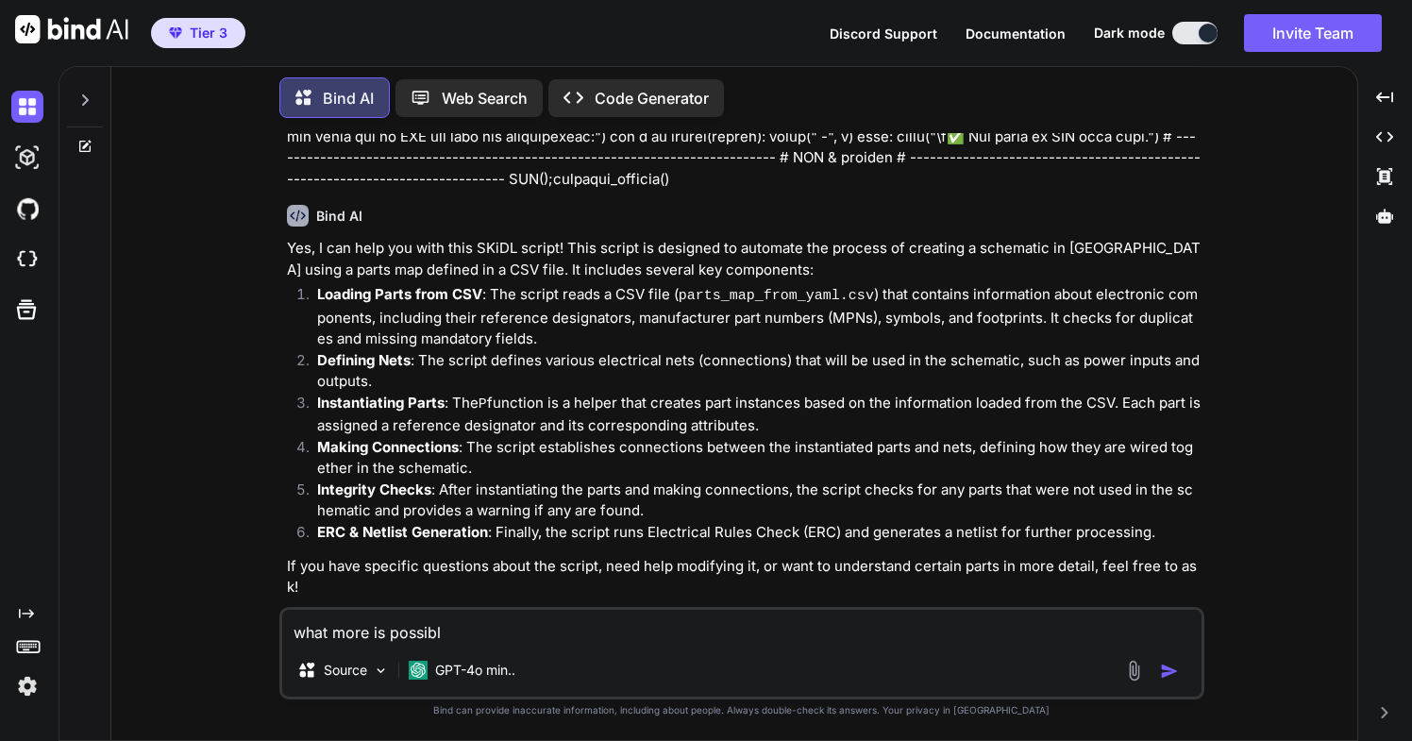
type textarea "x"
type textarea "what more is possible"
type textarea "x"
type textarea "what more is possible w"
type textarea "x"
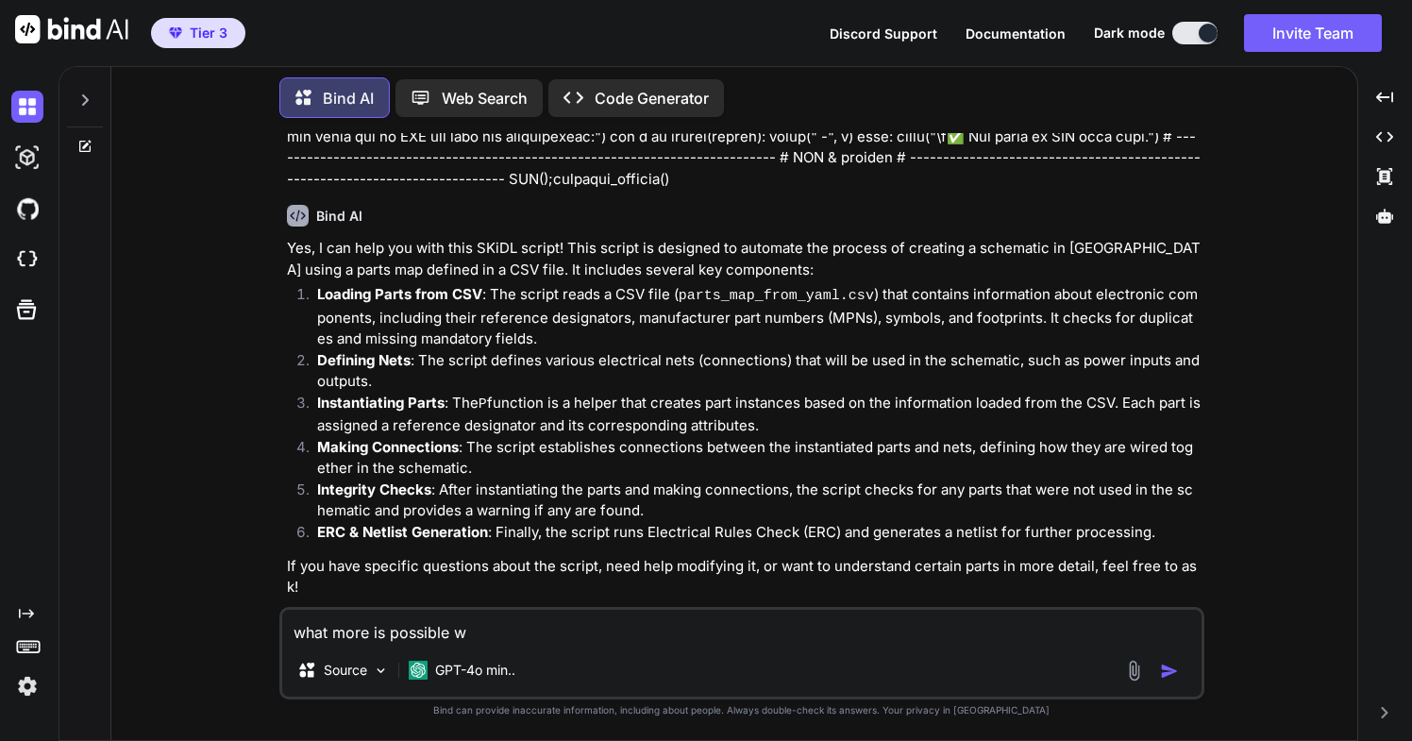
type textarea "what more is possible wi"
type textarea "x"
type textarea "what more is possible wit"
type textarea "x"
type textarea "what more is possible with"
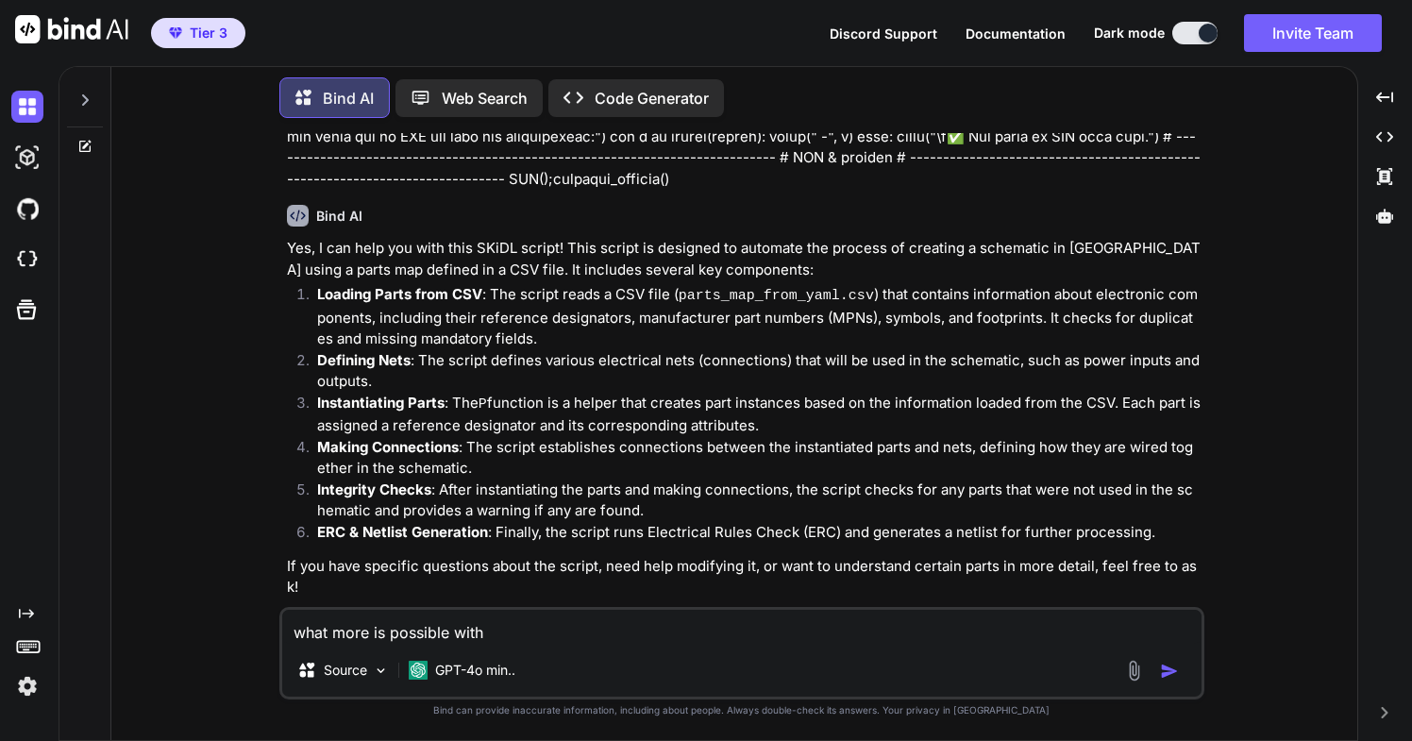
type textarea "x"
type textarea "what more is possible with"
type textarea "x"
type textarea "what more is possible with s"
type textarea "x"
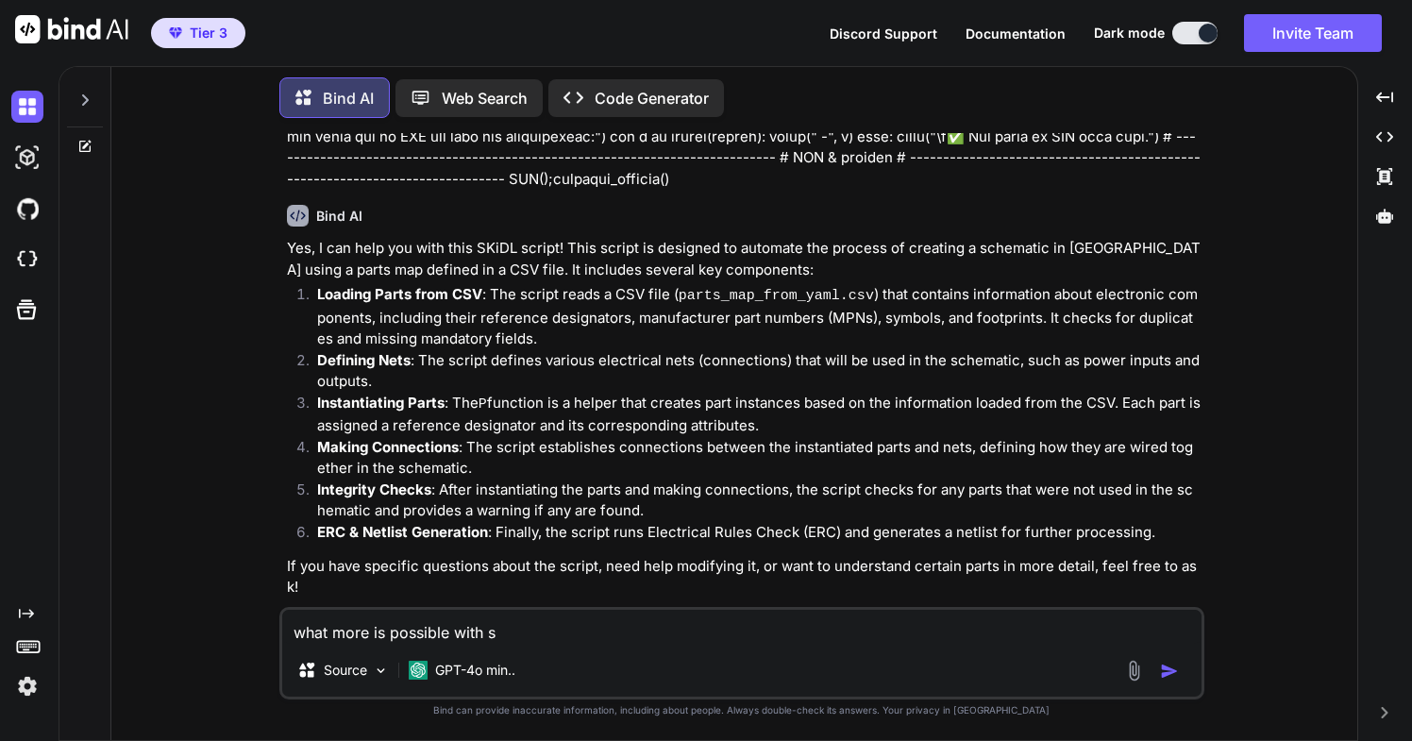
type textarea "what more is possible with su"
type textarea "x"
type textarea "what more is possible with suc"
type textarea "x"
type textarea "what more is possible with such"
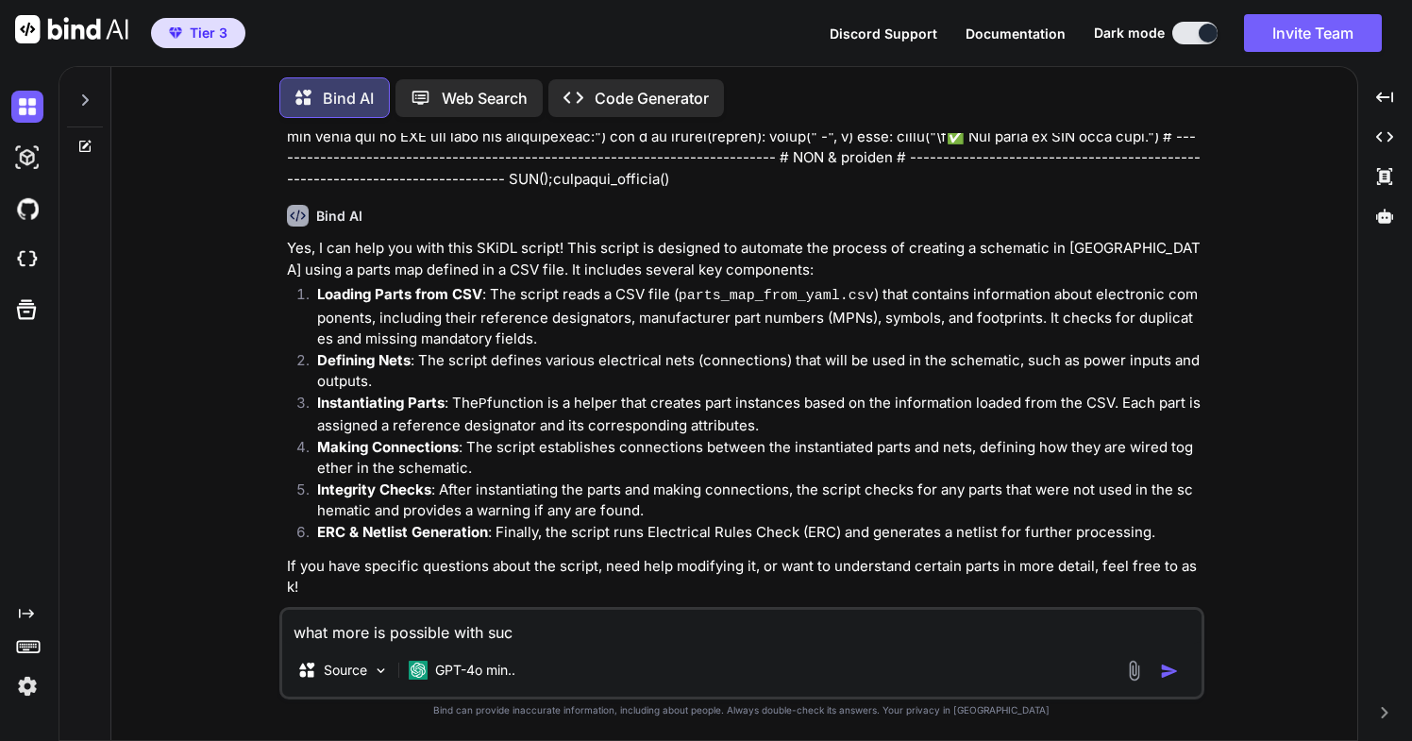
type textarea "x"
type textarea "what more is possible with such"
type textarea "x"
type textarea "what more is possible with such s"
type textarea "x"
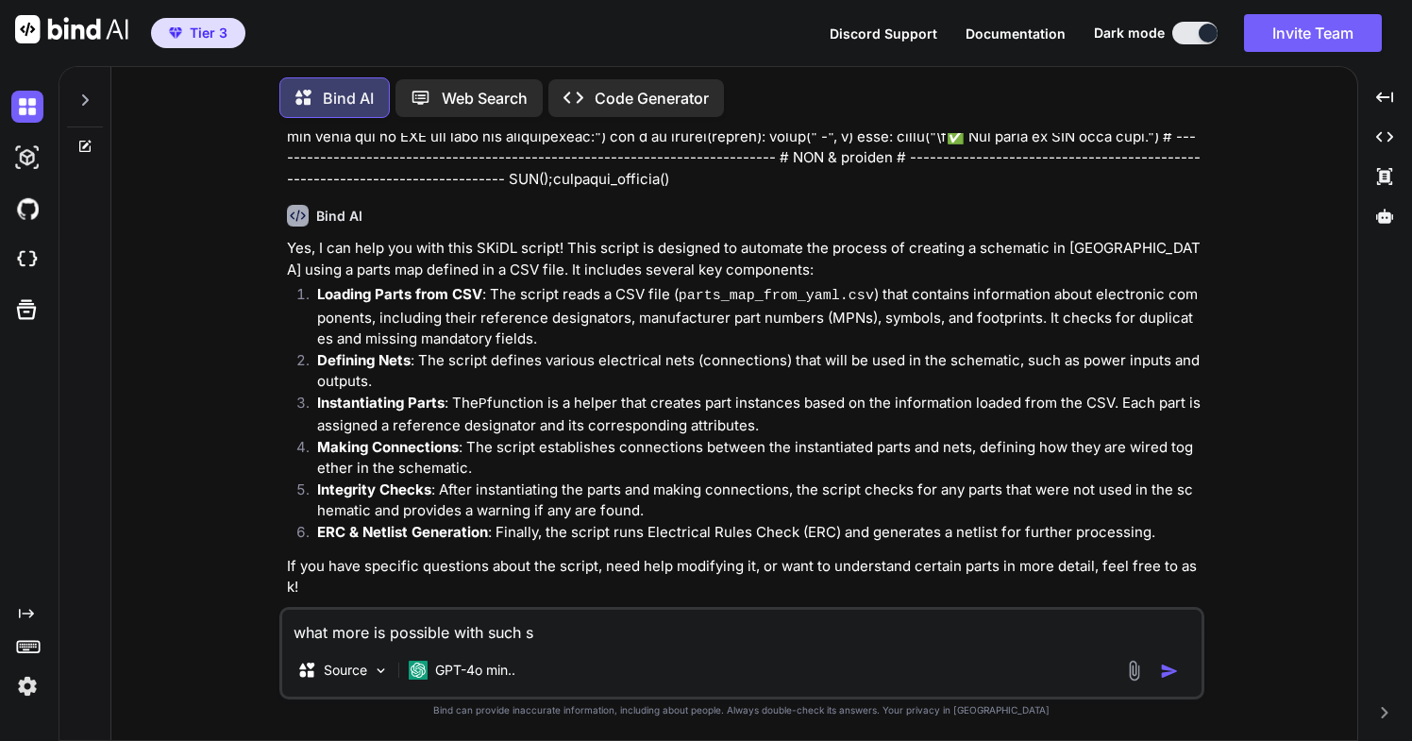
type textarea "what more is possible with such sk"
type textarea "x"
type textarea "what more is possible with such ski"
type textarea "x"
type textarea "what more is possible with such skid"
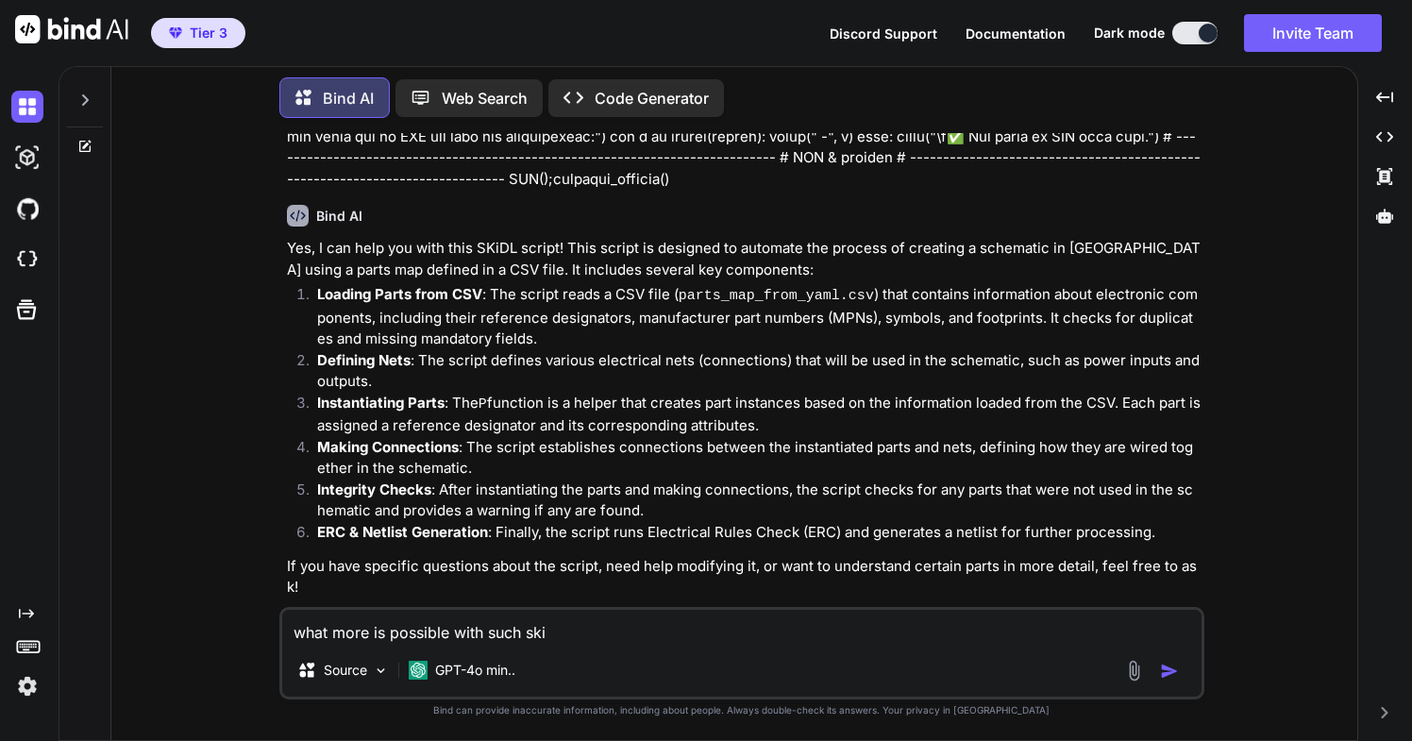
type textarea "x"
type textarea "what more is possible with such skidl"
type textarea "x"
type textarea "what more is possible with such skidls"
type textarea "x"
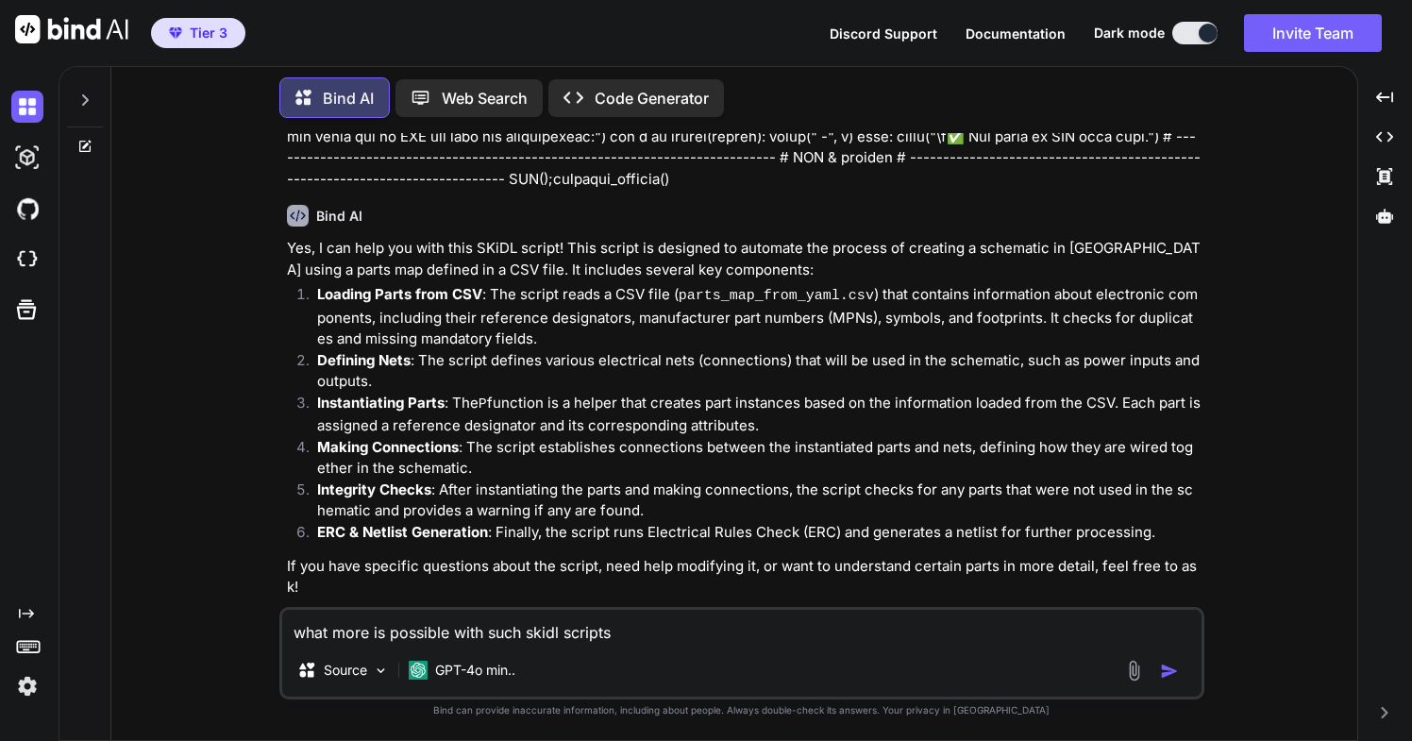
type textarea "what more is possible with such skidl scripts?"
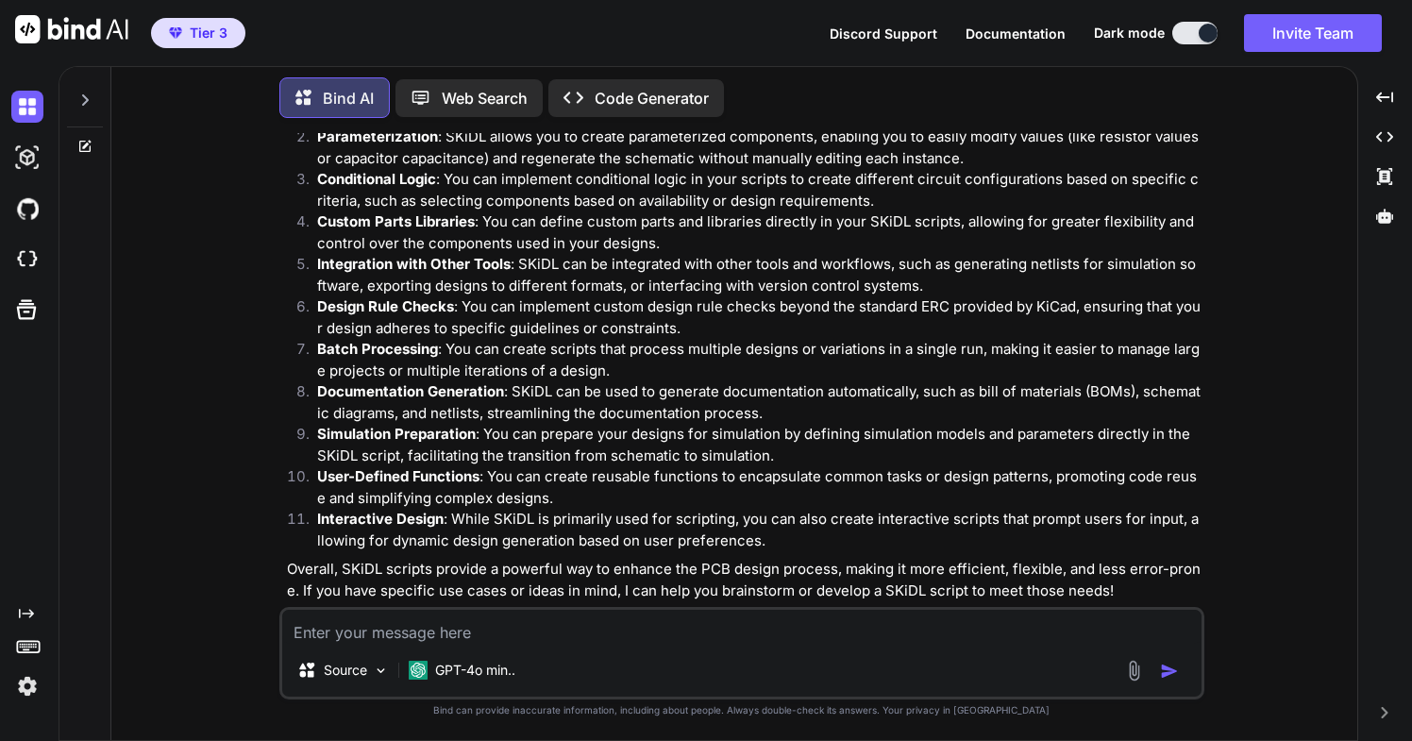
scroll to position [1422, 0]
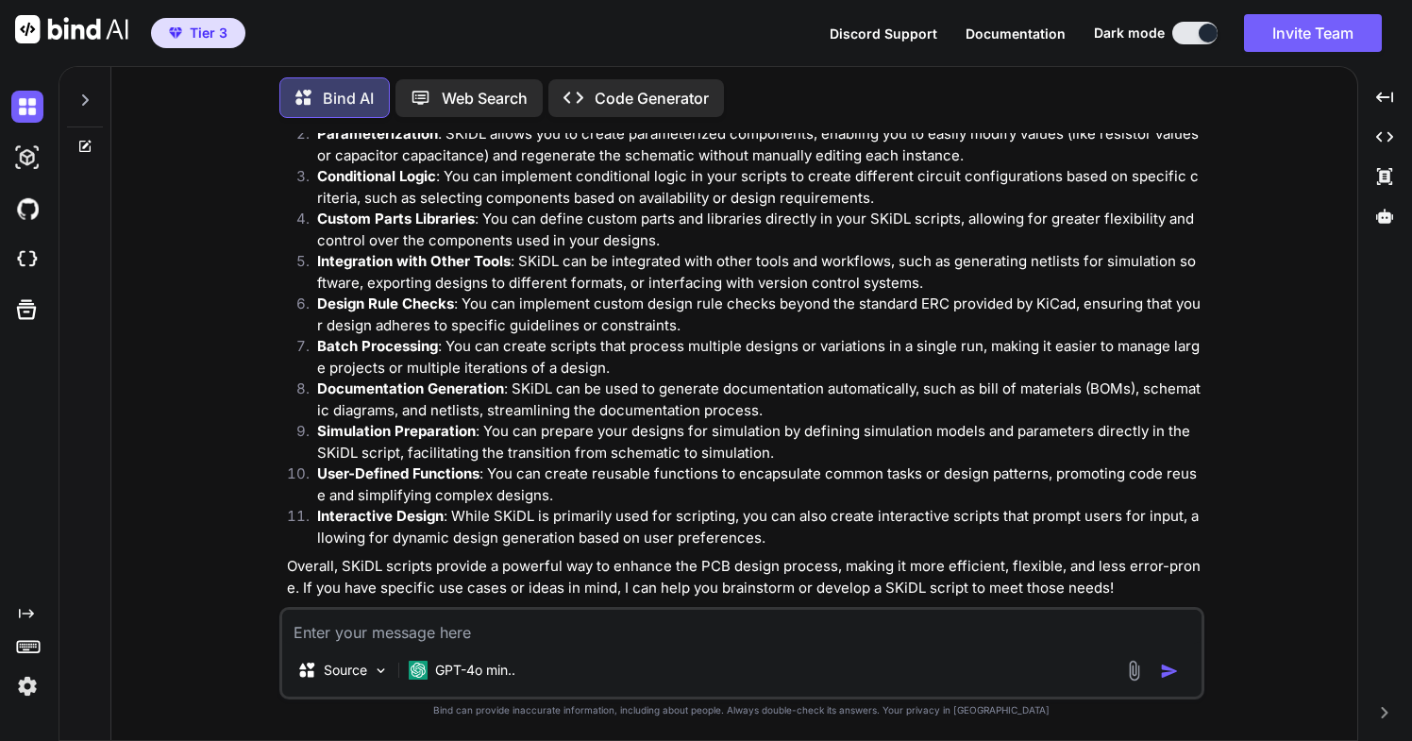
click at [1125, 615] on img at bounding box center [1124, 622] width 15 height 15
click at [1124, 615] on img at bounding box center [1124, 622] width 15 height 15
click at [461, 636] on textarea at bounding box center [741, 627] width 919 height 34
type textarea "and skidl run here?"
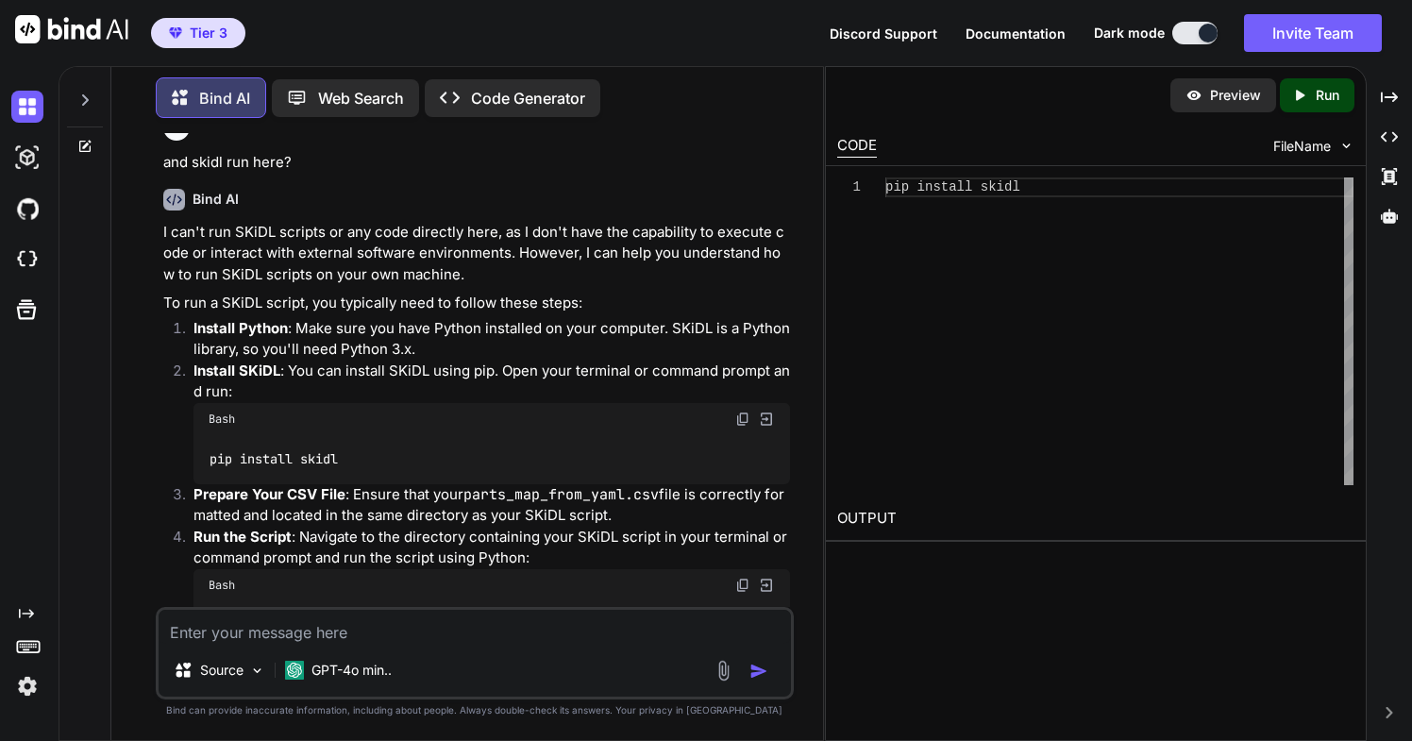
scroll to position [2580, 0]
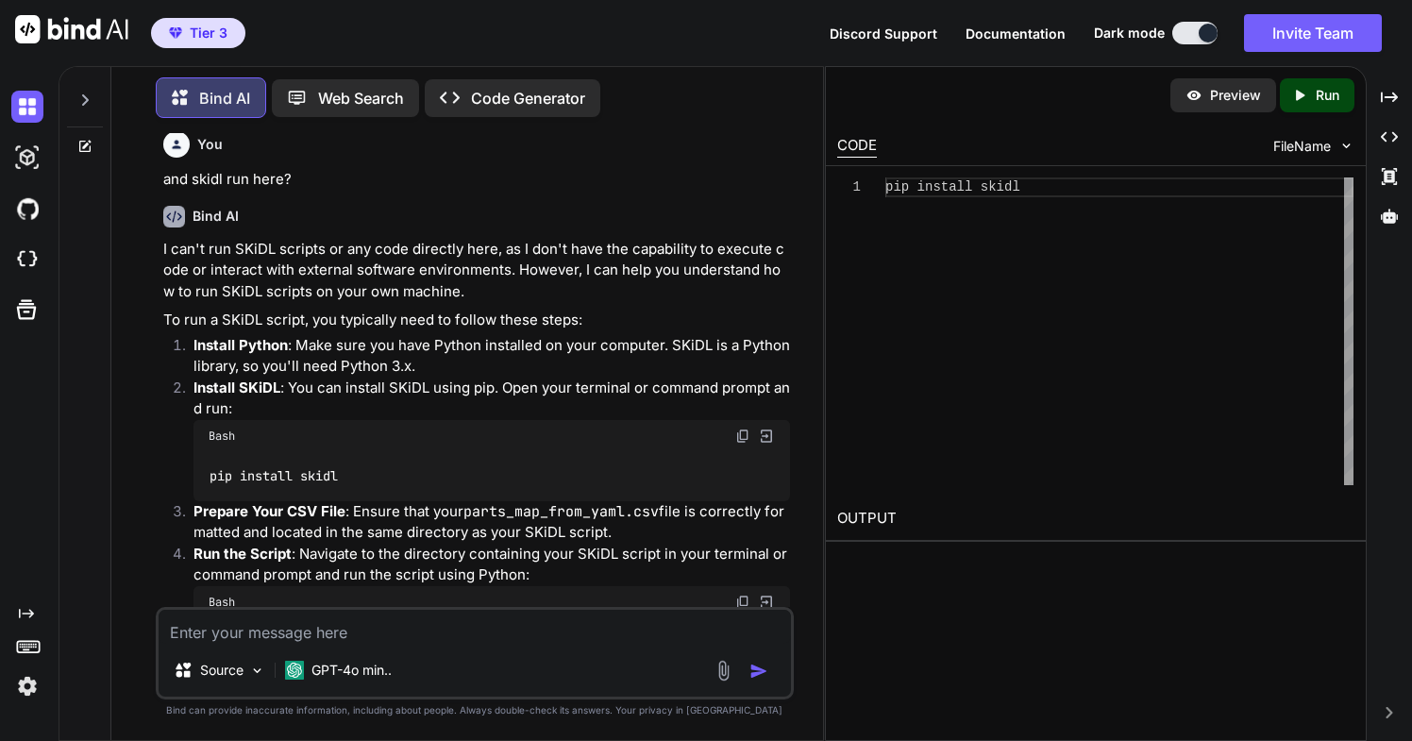
click at [1298, 99] on icon at bounding box center [1300, 95] width 8 height 10
drag, startPoint x: 1069, startPoint y: 193, endPoint x: 909, endPoint y: 181, distance: 160.8
click at [908, 179] on div "pip install skidl" at bounding box center [1119, 331] width 468 height 308
type textarea "pip install skidl"
click at [1313, 99] on div "Run" at bounding box center [1319, 95] width 69 height 34
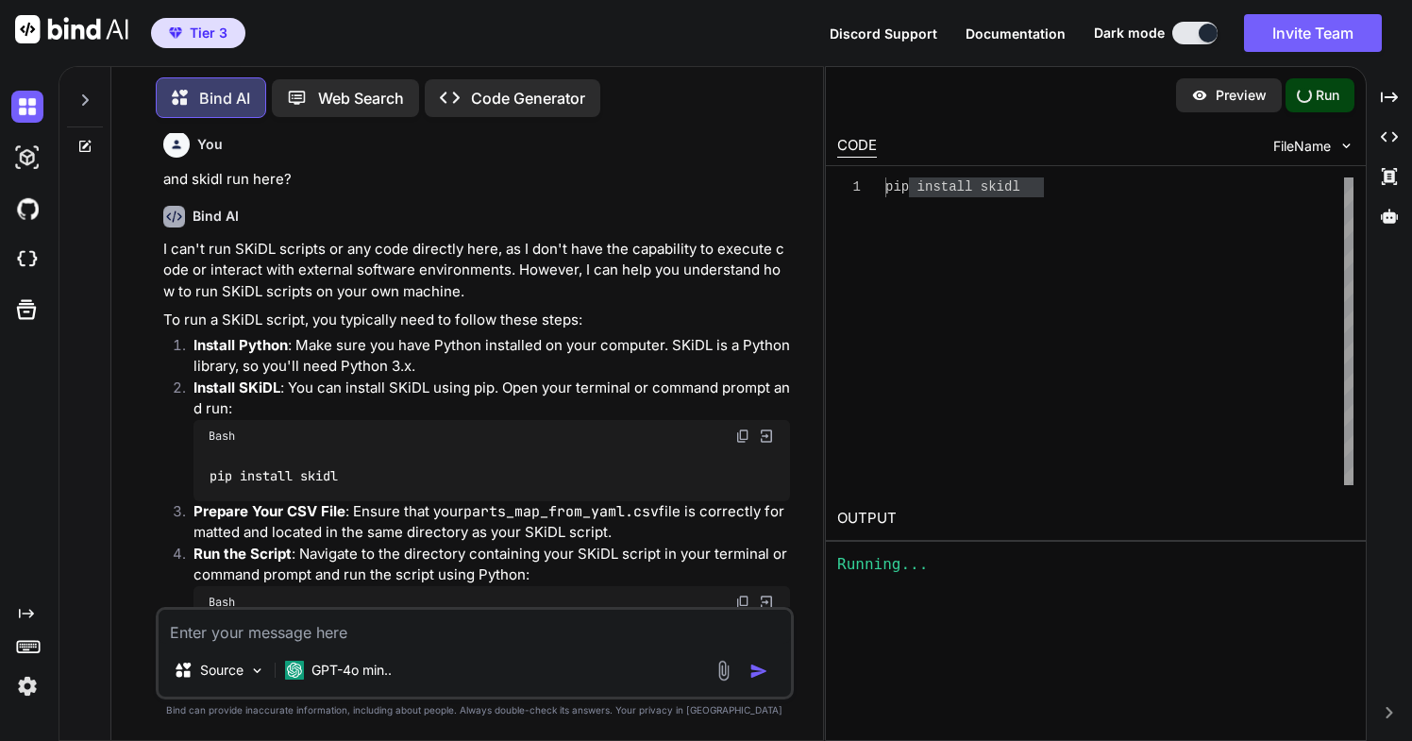
click at [294, 640] on textarea at bounding box center [475, 627] width 632 height 34
type textarea "I am using a macbook"
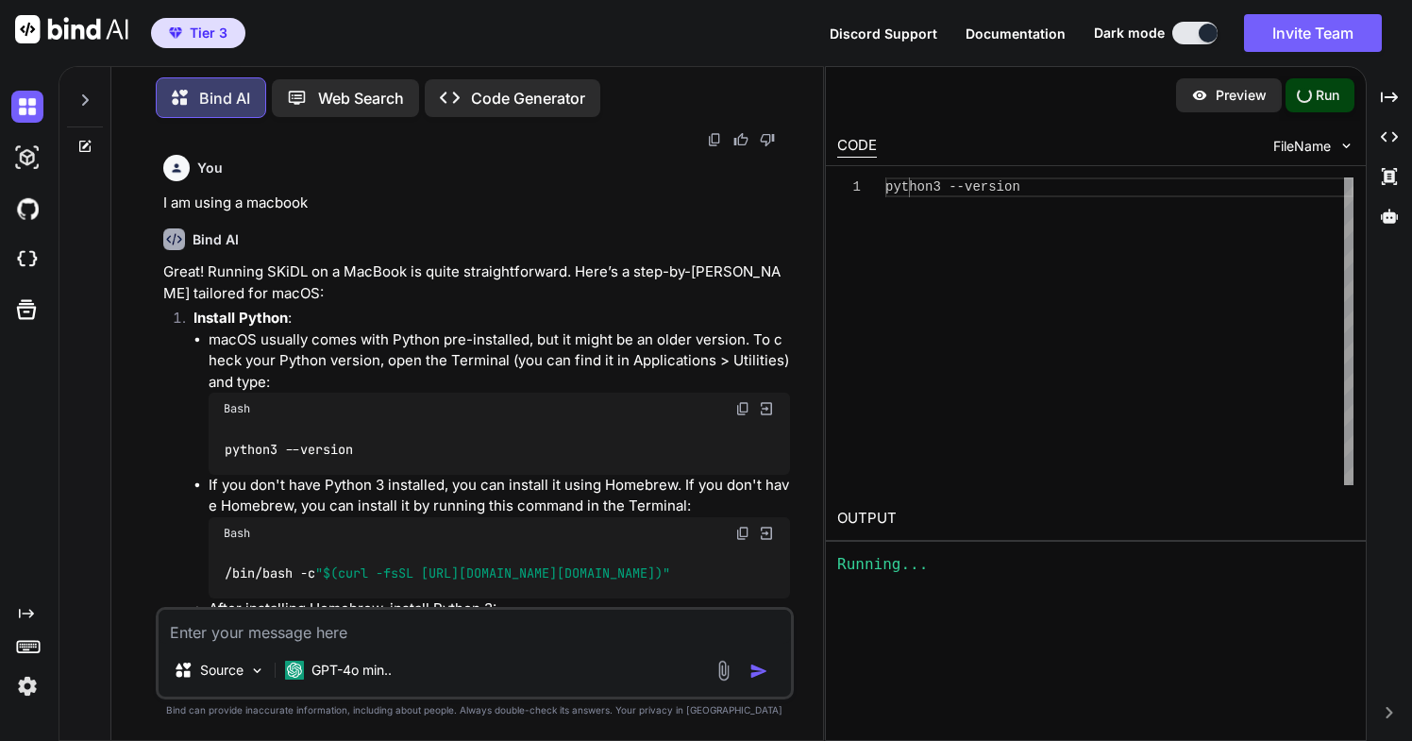
scroll to position [3262, 0]
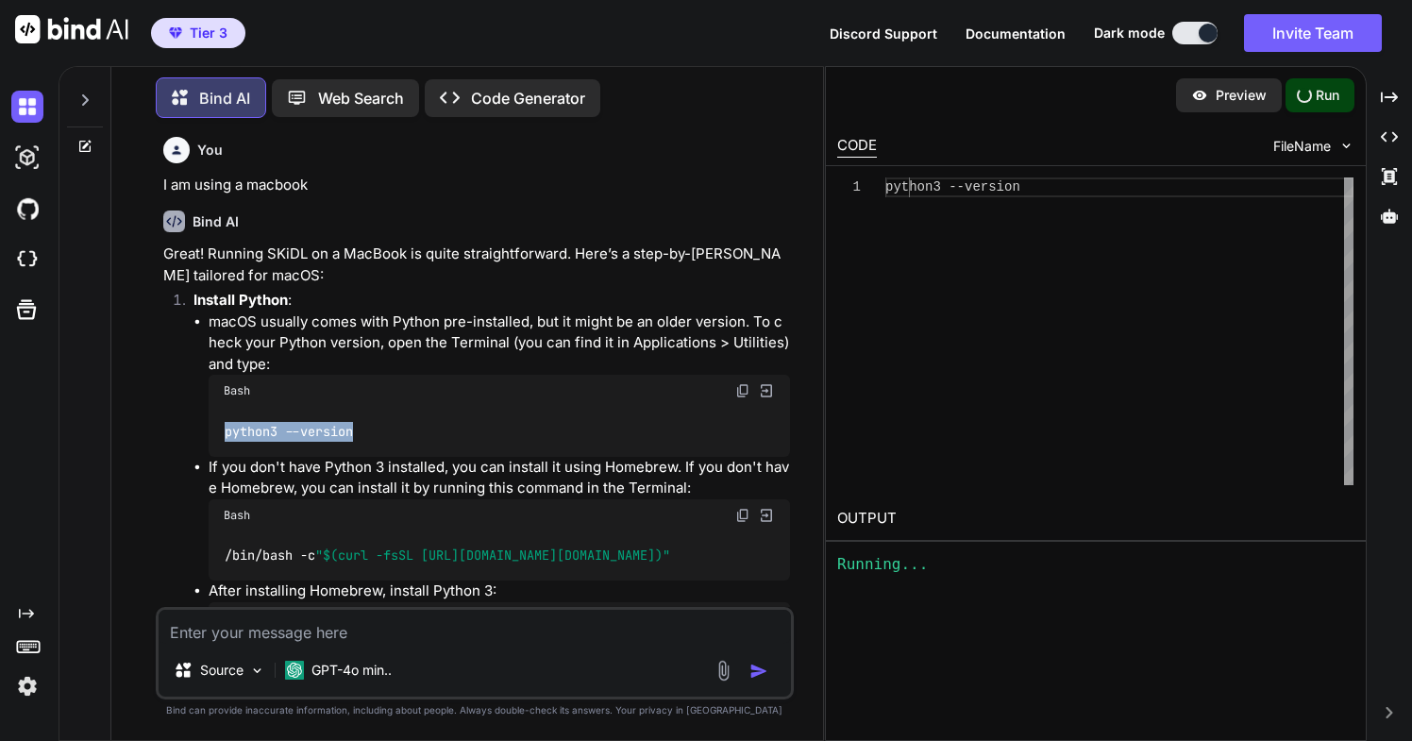
drag, startPoint x: 227, startPoint y: 411, endPoint x: 369, endPoint y: 417, distance: 141.7
click at [369, 417] on div "python3 --version" at bounding box center [499, 431] width 581 height 49
copy code "python3 --version"
click at [287, 628] on textarea at bounding box center [475, 627] width 632 height 34
paste textarea "Python 3.10.11"
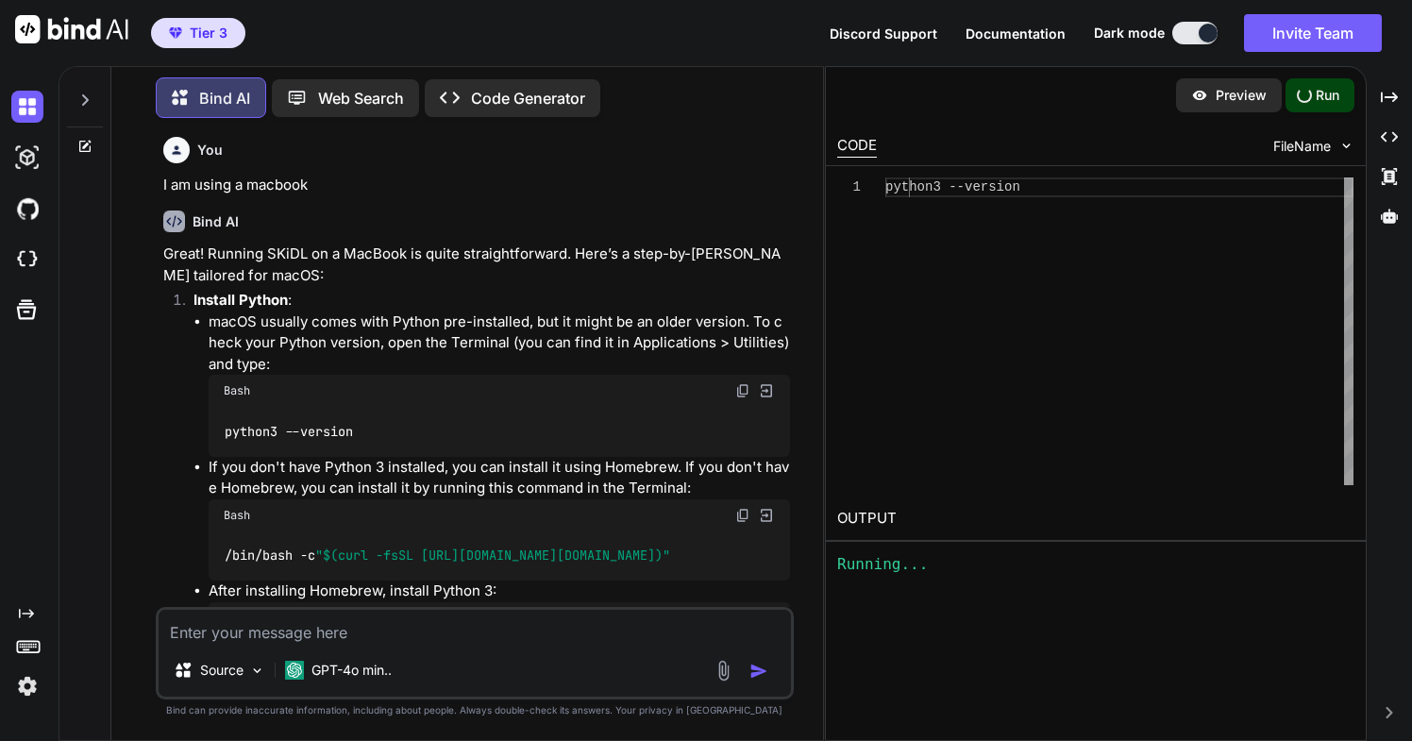
type textarea "Python 3.10.11"
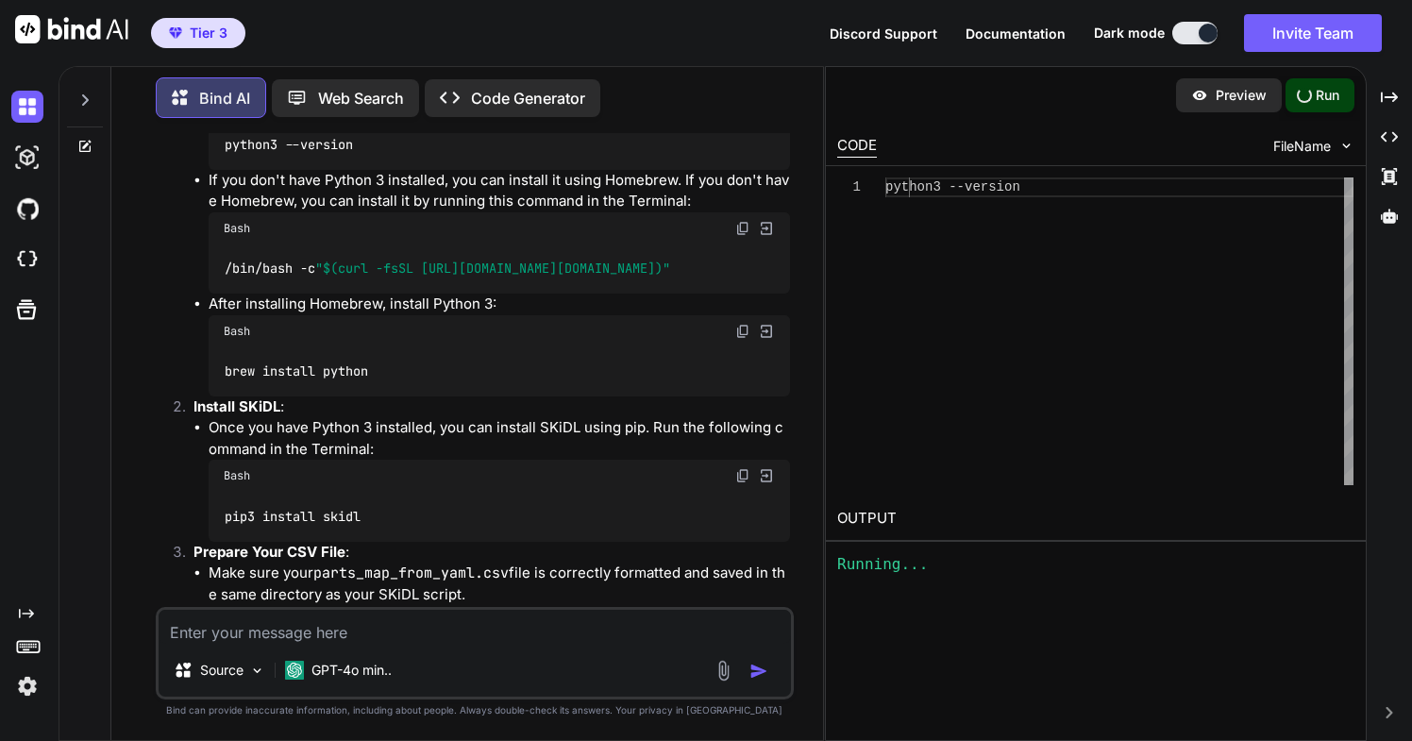
scroll to position [3562, 0]
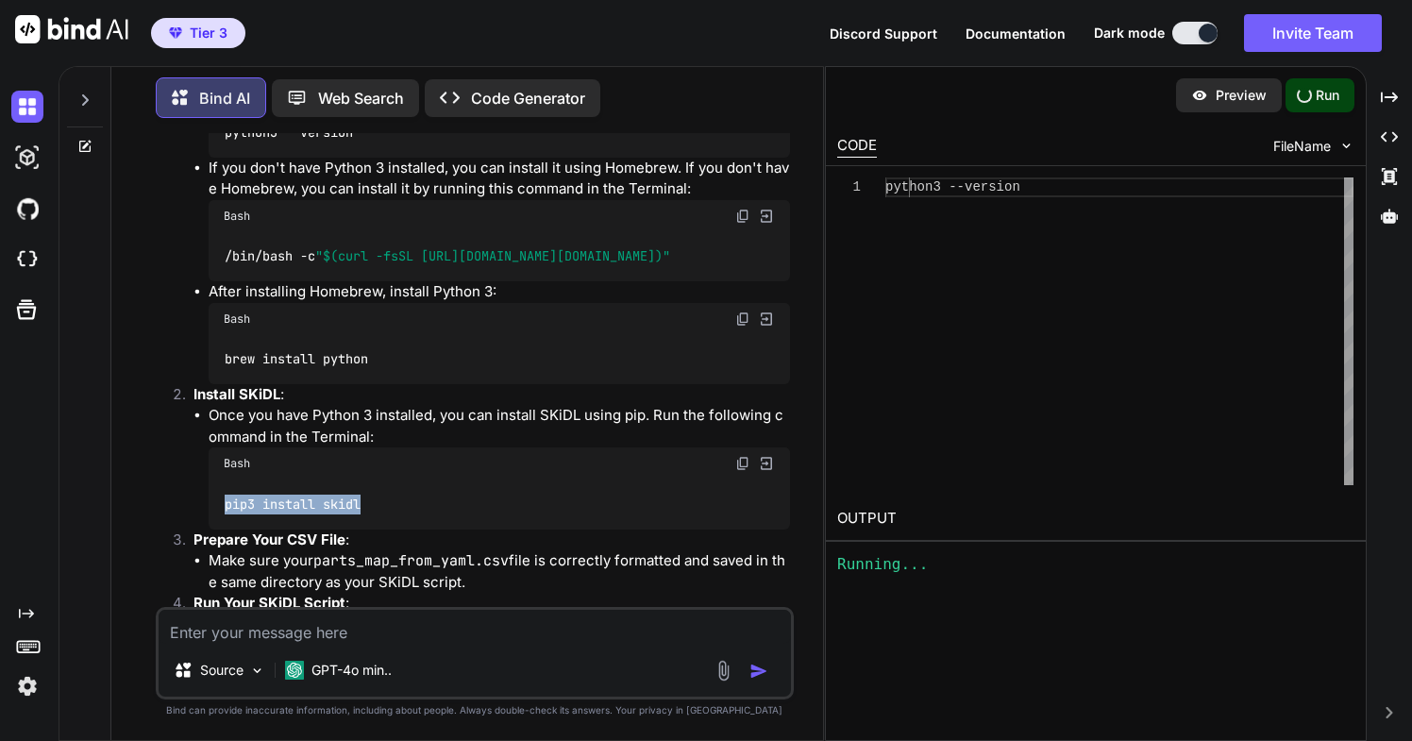
drag, startPoint x: 226, startPoint y: 504, endPoint x: 386, endPoint y: 508, distance: 159.5
click at [386, 508] on div "pip3 install skidl" at bounding box center [499, 503] width 581 height 49
copy code "pip3 install skidl"
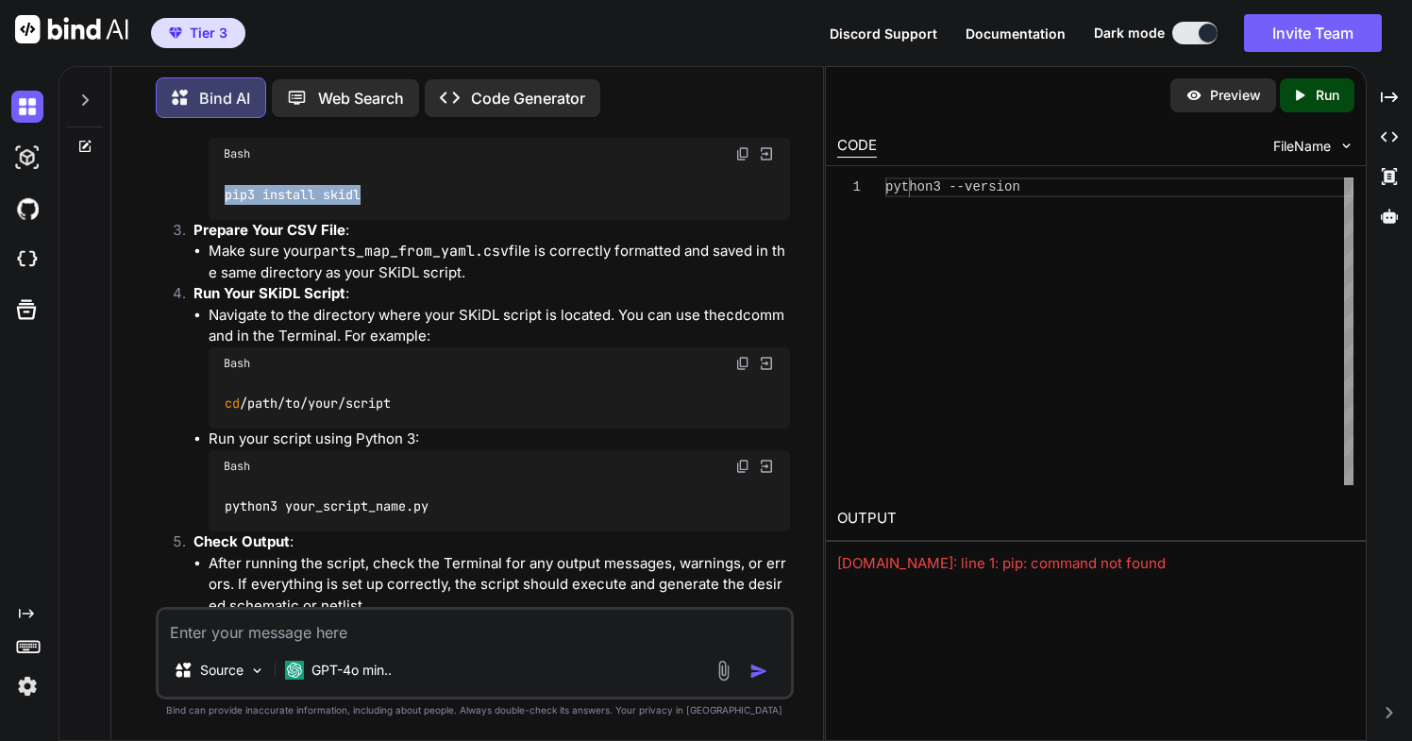
scroll to position [3872, 0]
click at [277, 635] on textarea at bounding box center [475, 627] width 632 height 34
drag, startPoint x: 222, startPoint y: 630, endPoint x: 148, endPoint y: 629, distance: 73.6
click at [147, 629] on div "You Bind AI Yes, I can help you with this SKiDL script! This script is designed…" at bounding box center [474, 436] width 696 height 607
paste textarea "Stored in directory: /Users/bounzup/Library/Caches/pip/wheels/f7/99/c1/e92e3b40…"
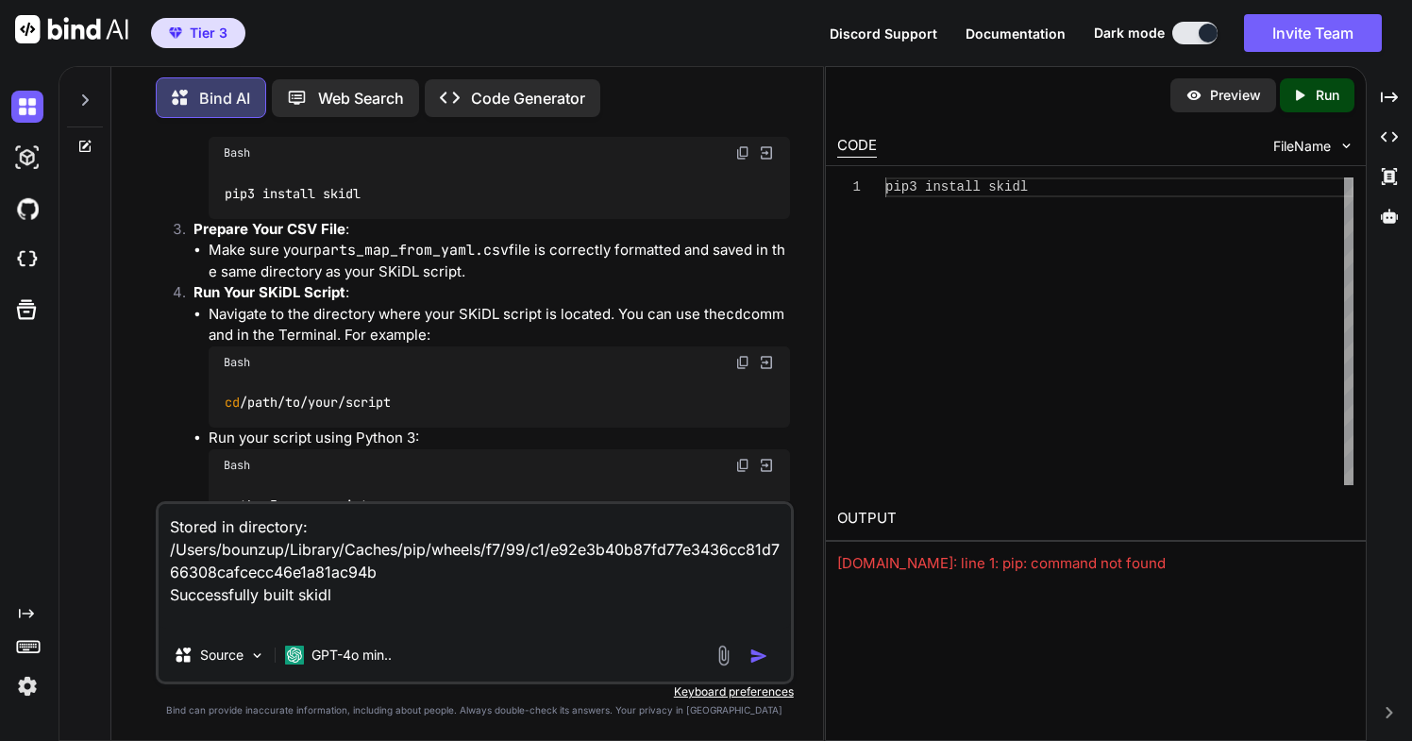
type textarea "Stored in directory: /Users/bounzup/Library/Caches/pip/wheels/f7/99/c1/e92e3b40…"
click at [754, 658] on img "button" at bounding box center [758, 655] width 19 height 19
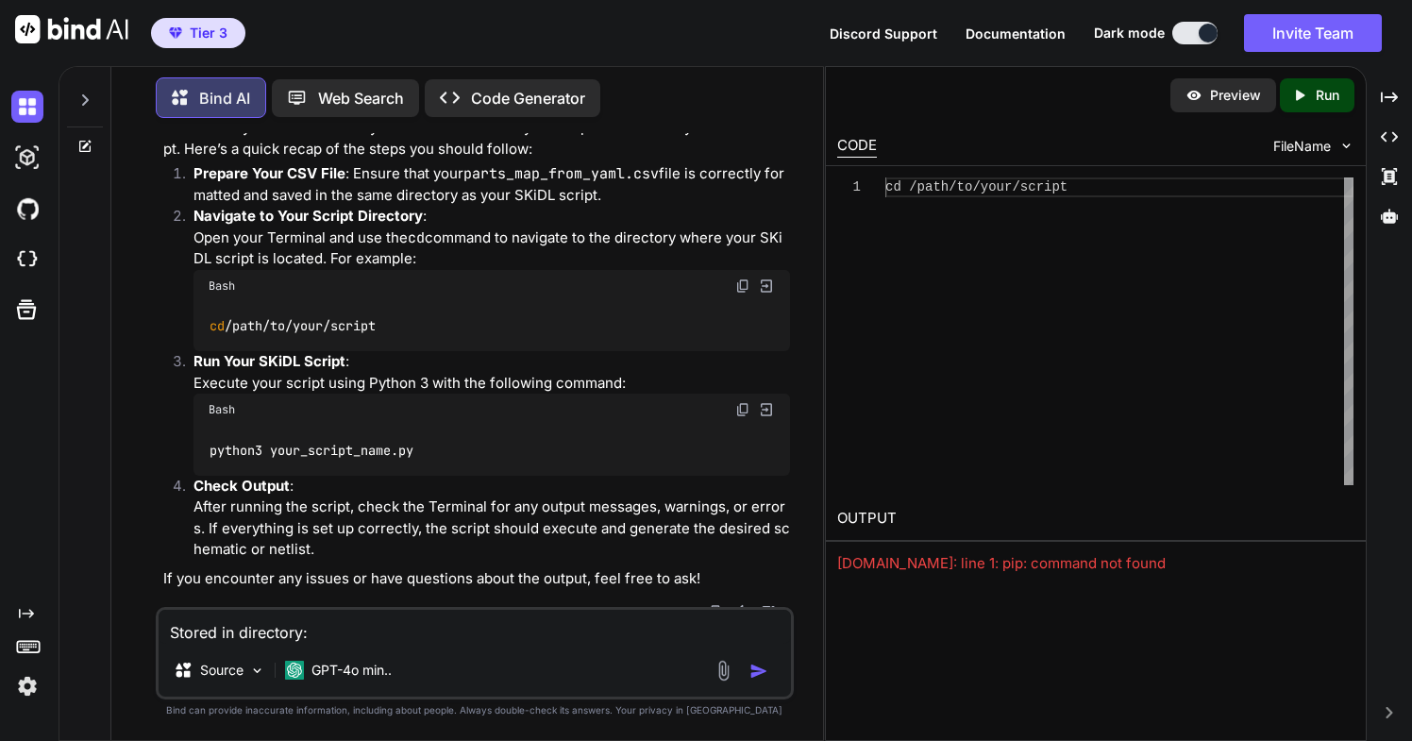
scroll to position [5358, 0]
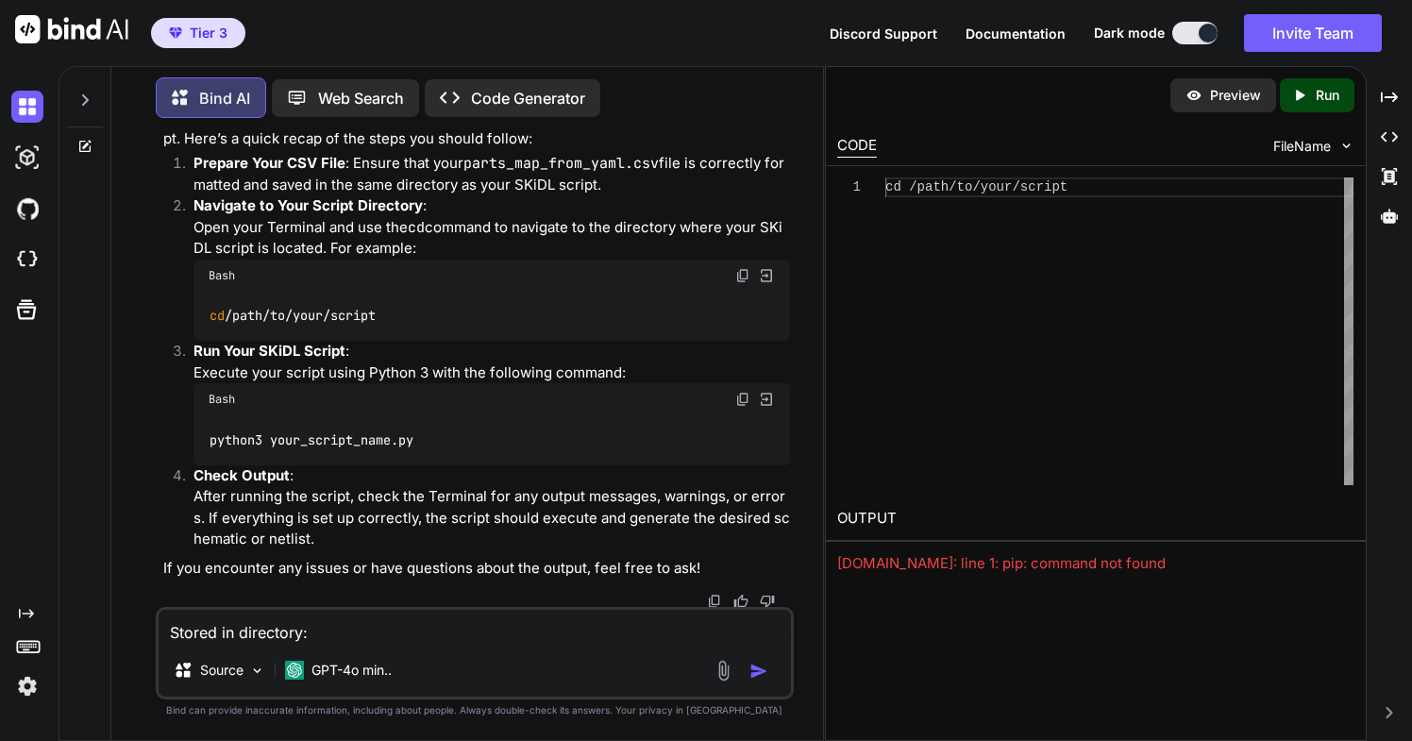
click at [263, 638] on textarea "Stored in directory: /Users/bounzup/Library/Caches/pip/wheels/f7/99/c1/e92e3b40…" at bounding box center [475, 627] width 632 height 34
paste textarea "Last login: Wed Sep 17 09:26:26 on console bounzup@Corneliss-MacBook-Pro ~ % pi…"
type textarea "issue is location where? Last login: Wed Sep 17 09:26:26 on console bounzup@Cor…"
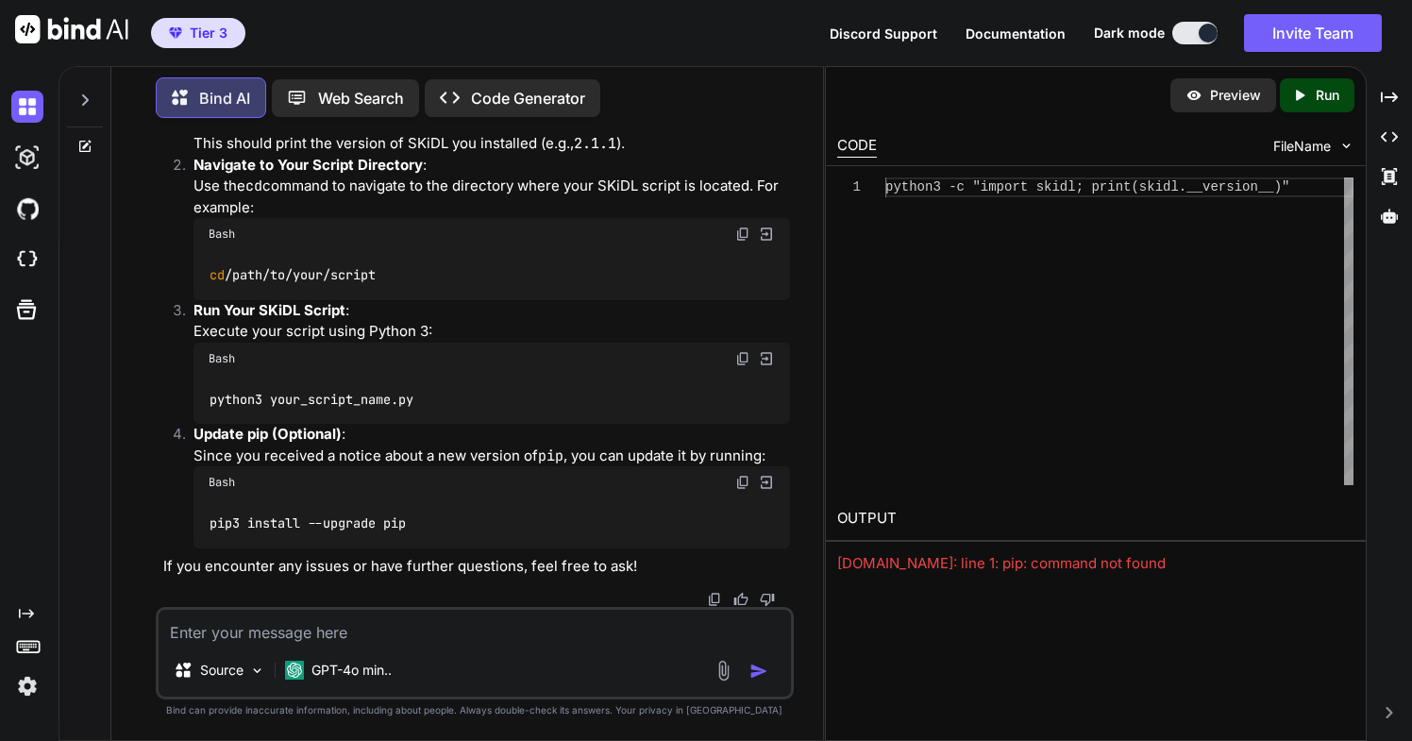
scroll to position [6888, 0]
